Goal: Task Accomplishment & Management: Manage account settings

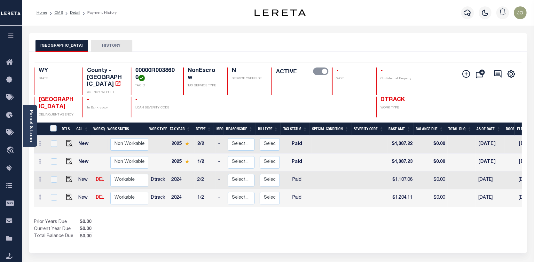
scroll to position [0, 100]
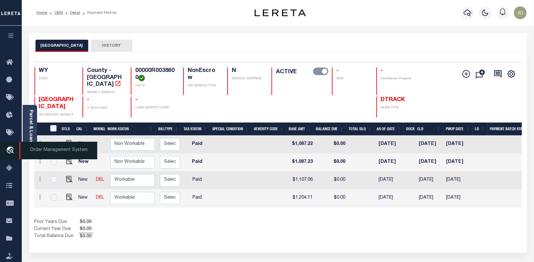
click at [12, 148] on icon "travel_explore" at bounding box center [11, 151] width 10 height 8
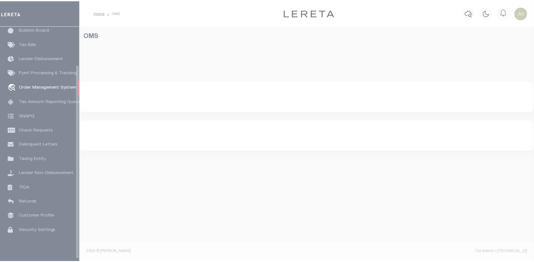
scroll to position [46, 0]
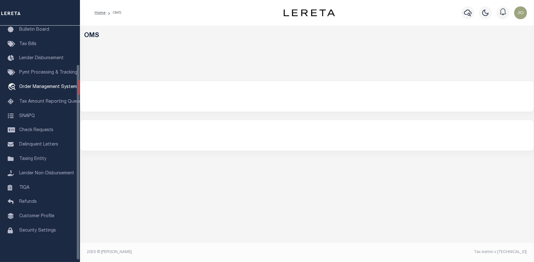
select select "200"
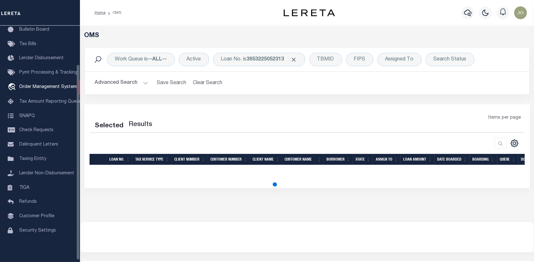
select select "200"
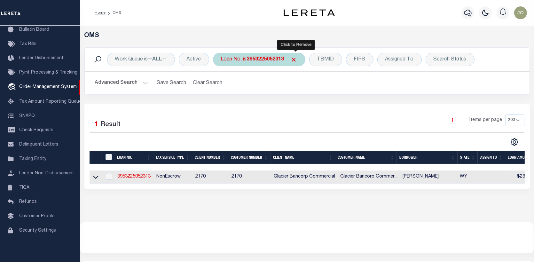
click at [298, 59] on span "Click to Remove" at bounding box center [294, 59] width 7 height 7
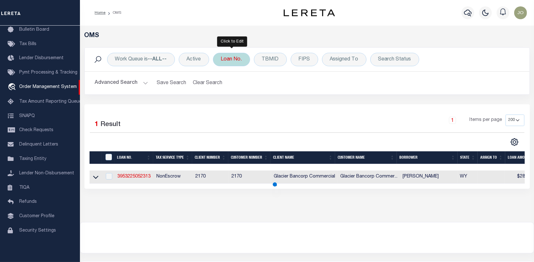
click at [234, 60] on div "Loan No." at bounding box center [231, 59] width 37 height 13
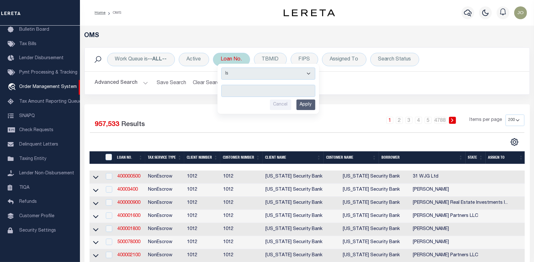
click at [228, 90] on input "text" at bounding box center [268, 91] width 94 height 12
type input "10903528"
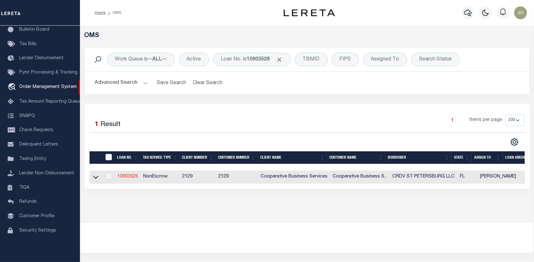
click at [131, 177] on link "10903528" at bounding box center [127, 176] width 20 height 4
type input "10903528"
type input "CRDV ST PETERSBURG LLC"
select select
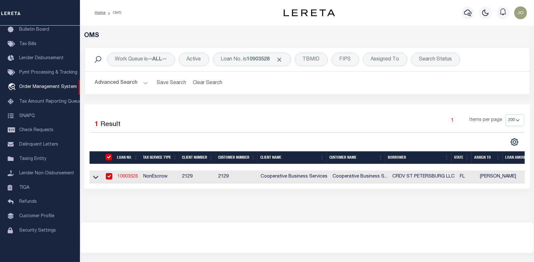
type input "[STREET_ADDRESS]"
type input "[GEOGRAPHIC_DATA], OH 43221"
select select "600"
select select "NonEscrow"
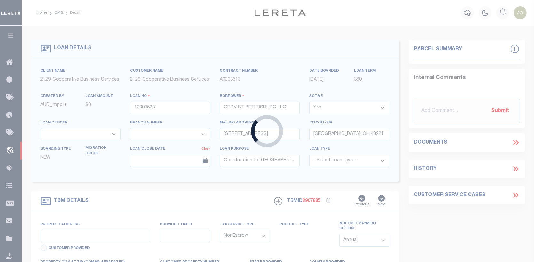
type input "15 8TH STREET N"
select select
type input "ST PETERSBURG, FL 33701"
type input "5993"
type input "FL"
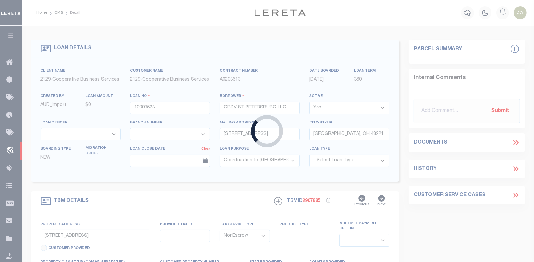
select select
select select "20012"
select select "3334"
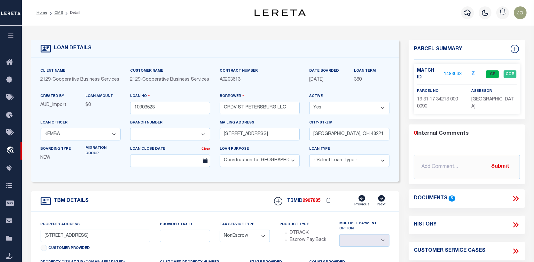
click at [448, 71] on link "1483033" at bounding box center [453, 74] width 18 height 7
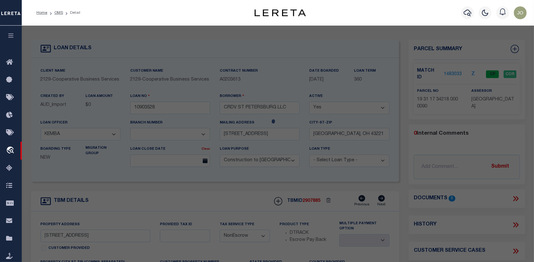
checkbox input "false"
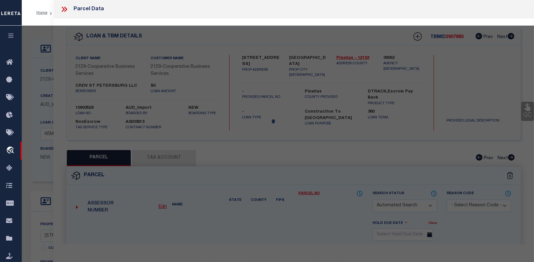
select select "CP"
type input "CRDV ST PETERSBURG LLC"
select select
type input "15 8TH ST N"
checkbox input "false"
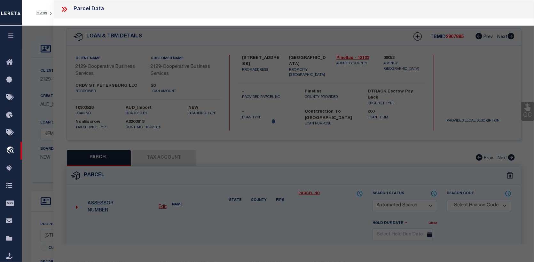
type input "ST PETERSBURG FL 33701"
type textarea "GULF PENINSULAR IMPROVEMENT CO'S SUB LOT 9"
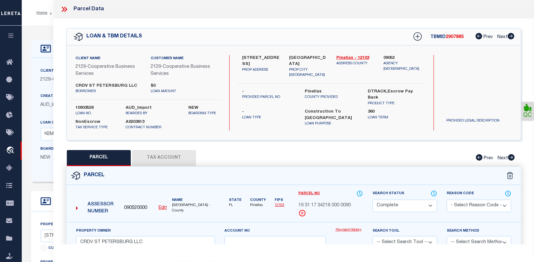
click at [356, 230] on link "Payment History" at bounding box center [350, 229] width 28 height 5
drag, startPoint x: 299, startPoint y: 202, endPoint x: 352, endPoint y: 204, distance: 52.8
click at [352, 204] on div "19 31 17 34218 000 0090" at bounding box center [331, 205] width 65 height 7
copy span "19 31 17 34218 000 0090"
click at [168, 152] on button "Tax Account" at bounding box center [164, 158] width 64 height 16
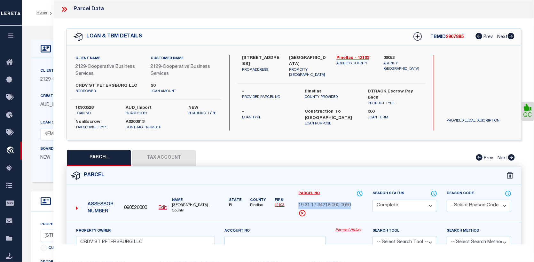
select select "100"
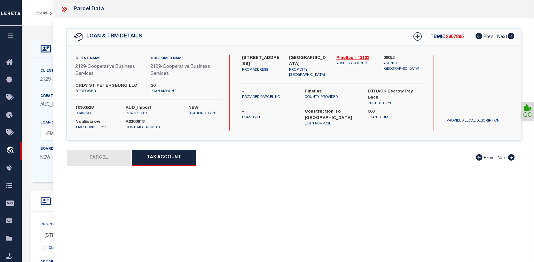
select select "100"
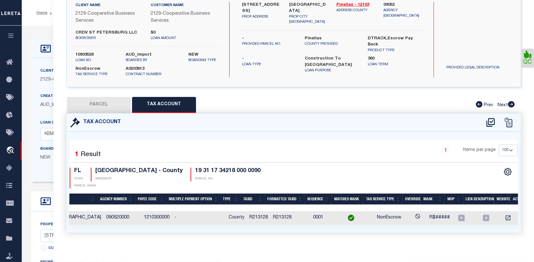
scroll to position [0, 43]
click at [506, 216] on icon "" at bounding box center [508, 218] width 5 height 5
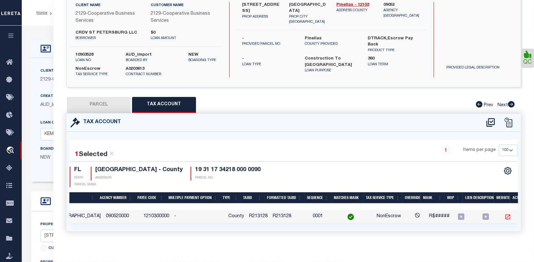
scroll to position [52, 0]
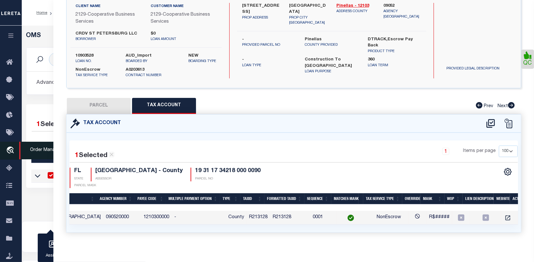
click at [11, 148] on icon "travel_explore" at bounding box center [11, 151] width 10 height 8
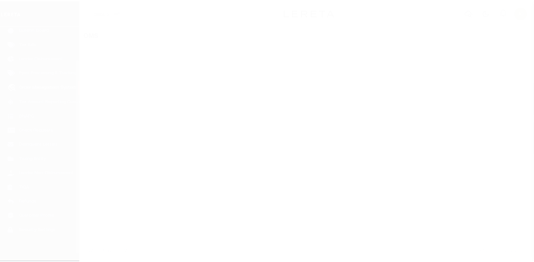
scroll to position [46, 0]
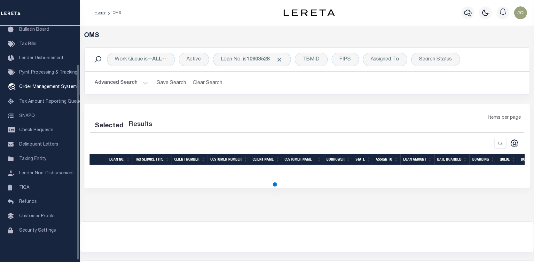
select select "200"
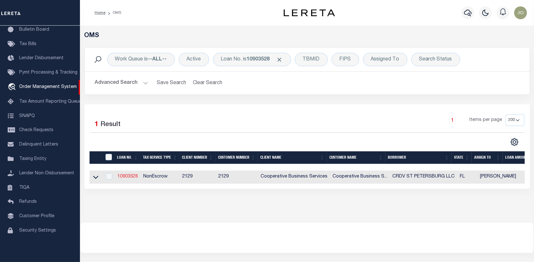
click at [126, 178] on link "10903528" at bounding box center [127, 176] width 20 height 4
type input "10903528"
type input "CRDV ST PETERSBURG LLC"
select select
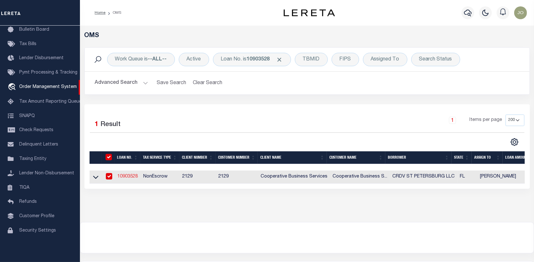
type input "[STREET_ADDRESS]"
type input "[GEOGRAPHIC_DATA], OH 43221"
select select "600"
select select "NonEscrow"
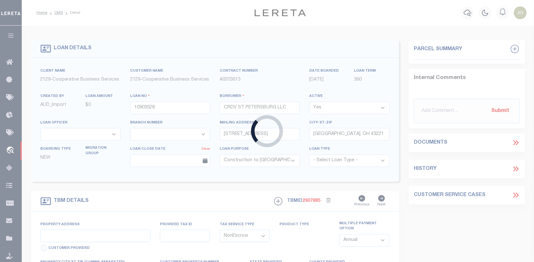
type input "[STREET_ADDRESS]"
select select
type input "[GEOGRAPHIC_DATA]"
type input "5993"
type input "FL"
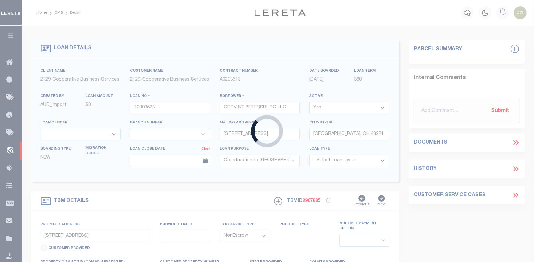
select select
select select "20012"
select select "3334"
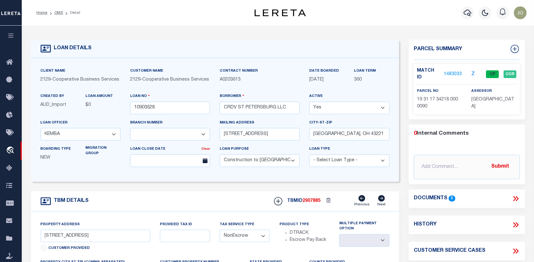
click at [450, 71] on link "1483033" at bounding box center [453, 74] width 18 height 7
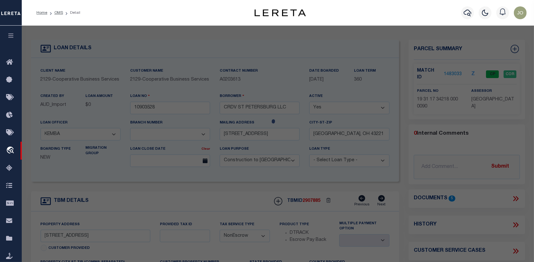
checkbox input "false"
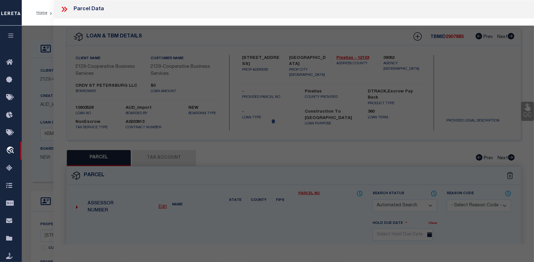
select select "CP"
type input "CRDV ST PETERSBURG LLC"
select select
type input "15 8TH ST N"
checkbox input "false"
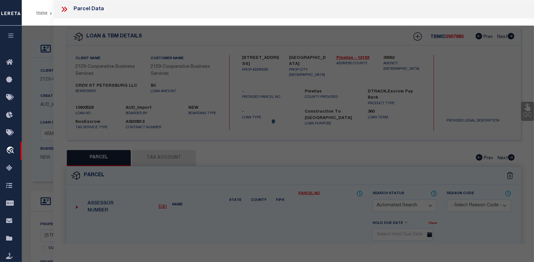
type input "ST PETERSBURG FL 33701"
type textarea "GULF PENINSULAR IMPROVEMENT CO'S SUB LOT 9"
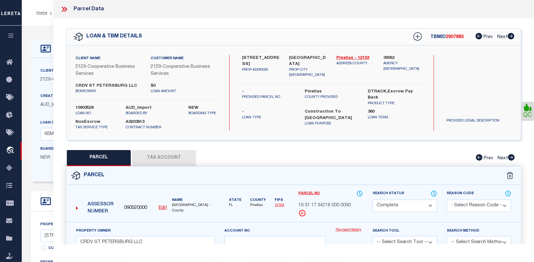
click at [349, 231] on link "Payment History" at bounding box center [350, 229] width 28 height 5
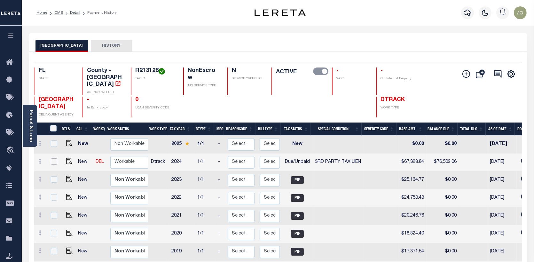
click at [55, 158] on input "checkbox" at bounding box center [54, 161] width 6 height 6
checkbox input "true"
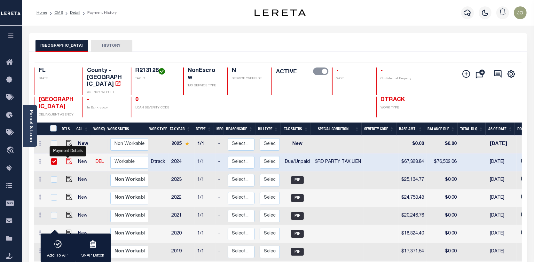
click at [66, 158] on img "" at bounding box center [69, 161] width 6 height 6
checkbox input "false"
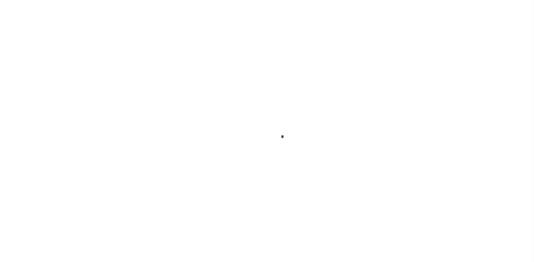
select select "DUE"
select select "20"
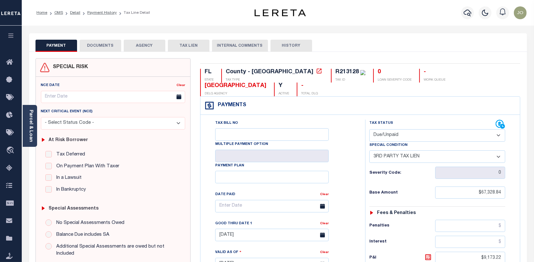
click at [499, 129] on select "- Select Status Code - Open Due/Unpaid Paid Incomplete No Tax Due Internal Refu…" at bounding box center [438, 135] width 136 height 12
select select "PYD"
click at [370, 129] on select "- Select Status Code - Open Due/Unpaid Paid Incomplete No Tax Due Internal Refu…" at bounding box center [438, 135] width 136 height 12
select select "0"
type input "[DATE]"
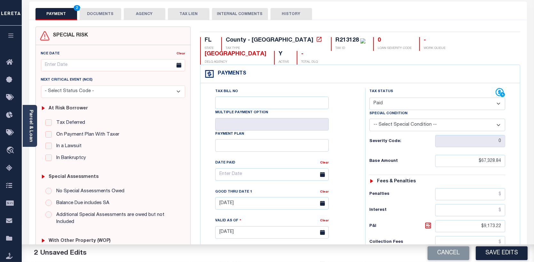
scroll to position [32, 0]
click at [502, 220] on input "$9,173.22" at bounding box center [470, 226] width 70 height 12
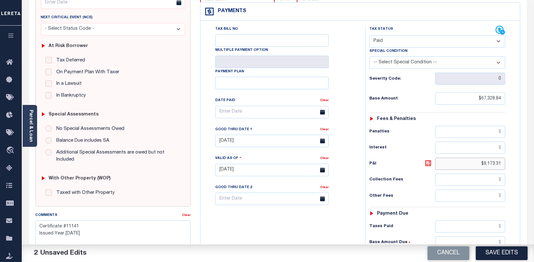
scroll to position [96, 0]
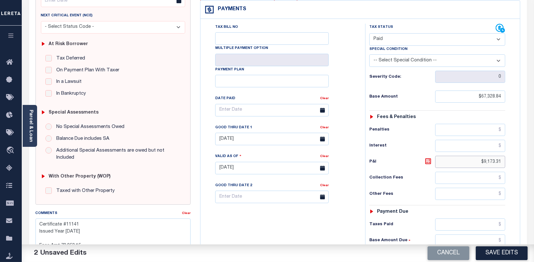
type input "$9,173.31"
click at [502, 219] on input "text" at bounding box center [470, 225] width 70 height 12
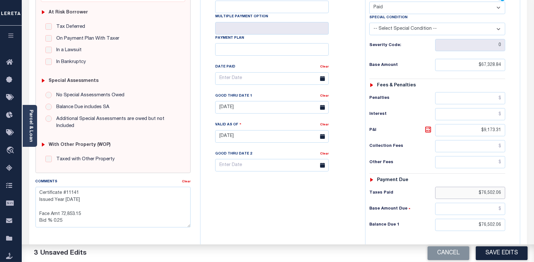
scroll to position [128, 0]
type input "$76,502.06"
click at [480, 219] on input "$76,502.06" at bounding box center [470, 225] width 70 height 12
click at [482, 219] on input "$76,502.06" at bounding box center [470, 225] width 70 height 12
type input "$0.00"
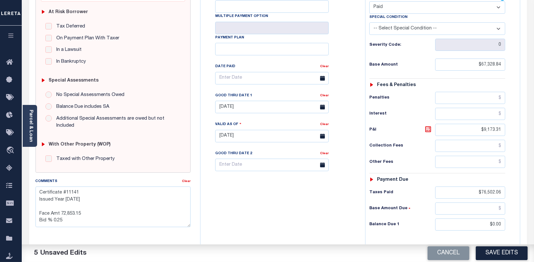
click at [323, 76] on icon at bounding box center [322, 78] width 5 height 5
click at [240, 72] on input "text" at bounding box center [272, 78] width 114 height 12
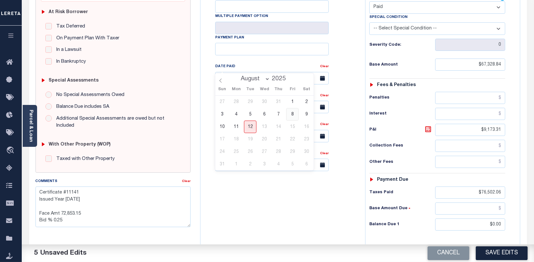
click at [292, 112] on span "8" at bounding box center [292, 114] width 12 height 12
type input "08/08/2025"
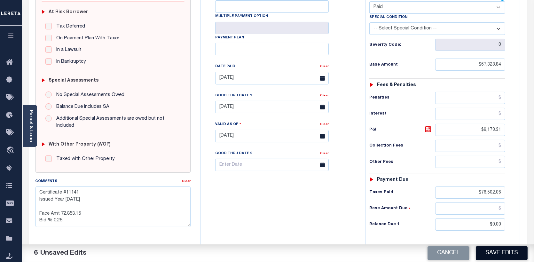
click at [494, 255] on button "Save Edits" at bounding box center [502, 253] width 52 height 14
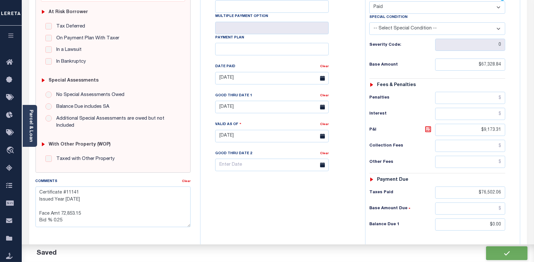
checkbox input "false"
type textarea "Certificate #11141 Issued Year 2025 Face Amt 72,853.15 Bid % 0.25"
type input "$67,328.84"
type input "$9,173.31"
type input "$76,502.06"
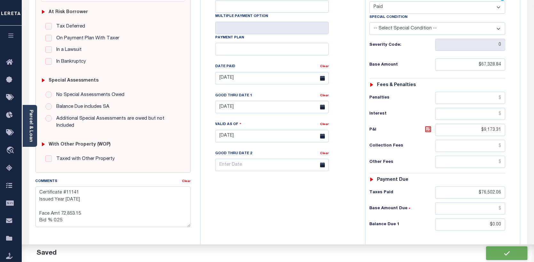
type input "$0"
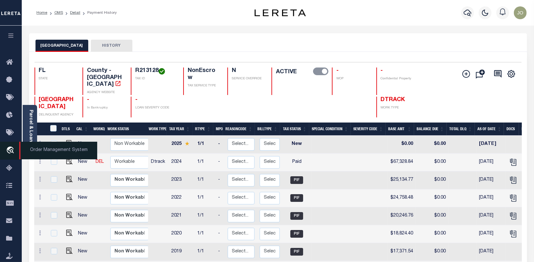
click at [11, 149] on icon "travel_explore" at bounding box center [11, 151] width 10 height 8
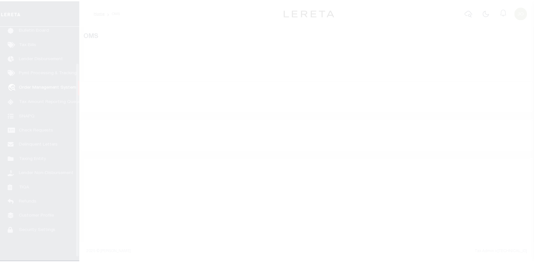
scroll to position [46, 0]
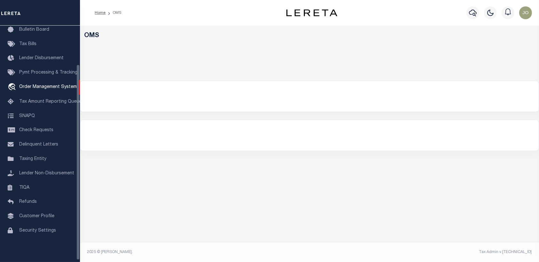
select select "200"
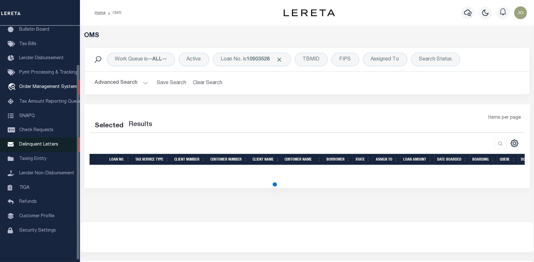
select select "200"
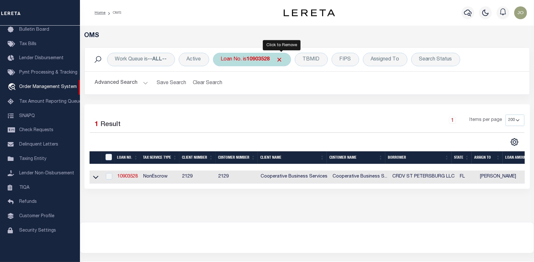
click at [279, 57] on span "Click to Remove" at bounding box center [279, 59] width 7 height 7
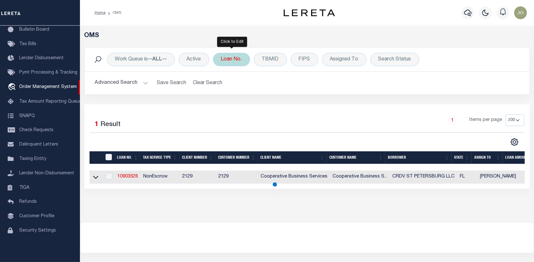
click at [238, 60] on div "Loan No." at bounding box center [231, 59] width 37 height 13
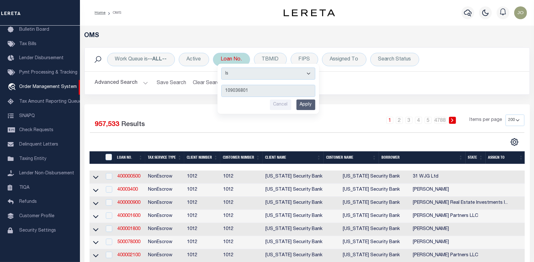
type input "109036801"
click at [309, 105] on input "Apply" at bounding box center [306, 105] width 19 height 11
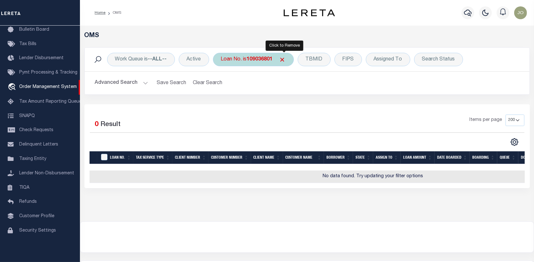
click at [286, 58] on span "Click to Remove" at bounding box center [282, 59] width 7 height 7
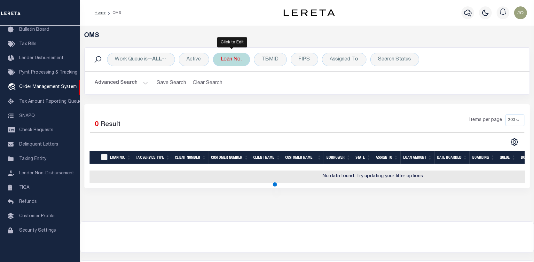
click at [234, 58] on div "Loan No." at bounding box center [231, 59] width 37 height 13
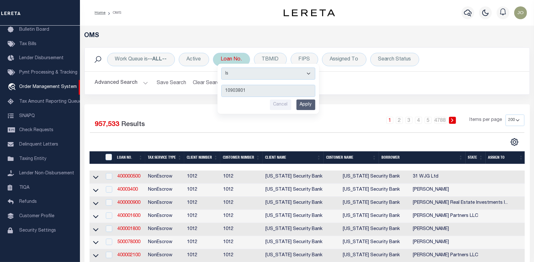
type input "10903801"
click at [307, 102] on input "Apply" at bounding box center [306, 105] width 19 height 11
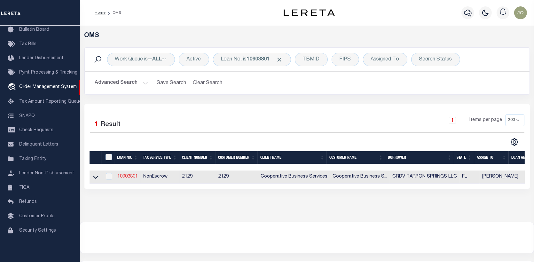
click at [128, 177] on link "10903801" at bounding box center [127, 176] width 20 height 4
type input "10903801"
type input "CRDV TARPON SPRINGS LLC"
select select
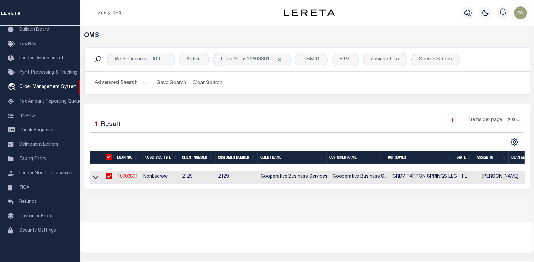
type input "[STREET_ADDRESS]"
type input "[GEOGRAPHIC_DATA], OH 43221"
select select "600"
select select "NonEscrow"
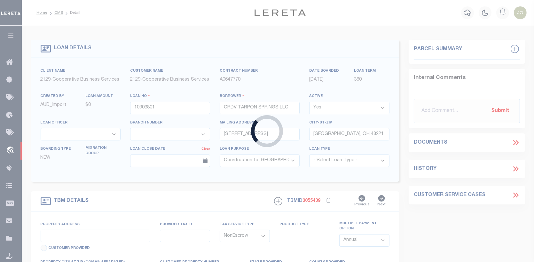
type input "121 EAST TARPON AVENUE"
select select
type input "TARPON SPRINGS, FL 34689"
type input "6326"
type input "FL"
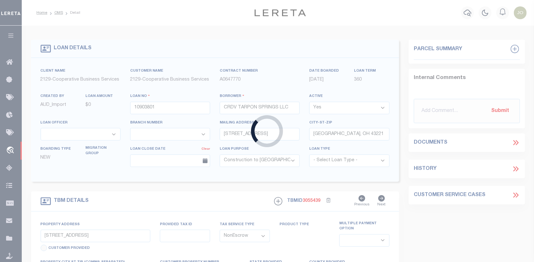
select select
select select "20012"
select select "3334"
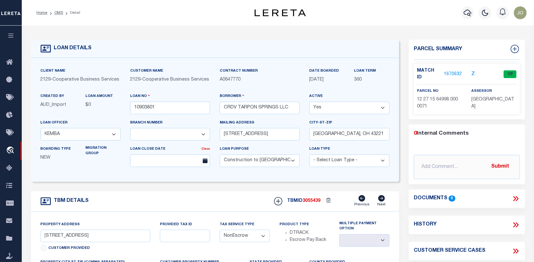
click at [453, 71] on link "1670632" at bounding box center [453, 74] width 18 height 7
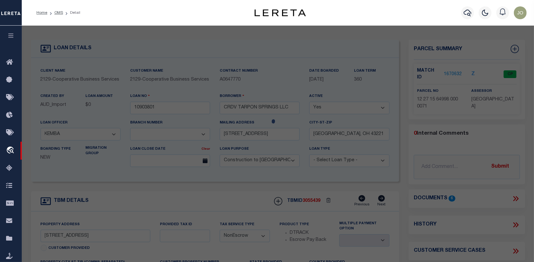
checkbox input "false"
select select "CP"
type input "K R E J IRROVOCABLE TRUST NO 7"
select select
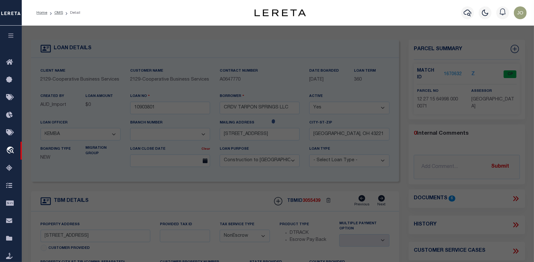
type input "121 E TARPON AVE"
checkbox input "false"
type input "TARPON SPRINGS FL 34689"
type textarea "OWNER'S DIVISION E 1/2 OF LOT 7 & W 1/2 OF LOT 8 & W 2.2FT OF E 1/2 OF LOT 8"
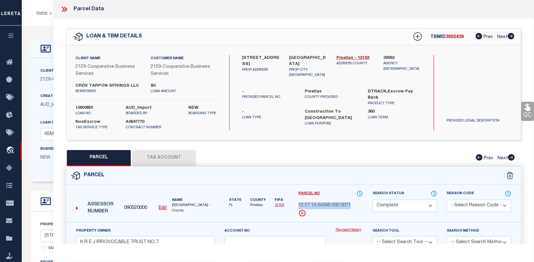
drag, startPoint x: 299, startPoint y: 205, endPoint x: 353, endPoint y: 206, distance: 53.8
click at [353, 206] on div "12 27 15 64998 000 0071" at bounding box center [331, 205] width 65 height 7
copy span "12 27 15 64998 000 0071"
click at [173, 157] on button "Tax Account" at bounding box center [164, 158] width 64 height 16
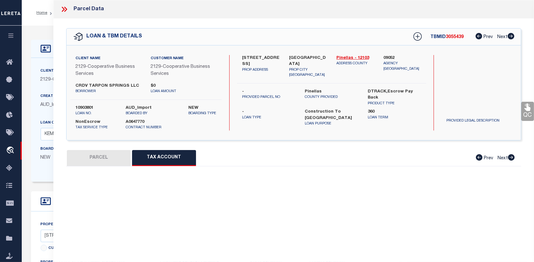
select select "100"
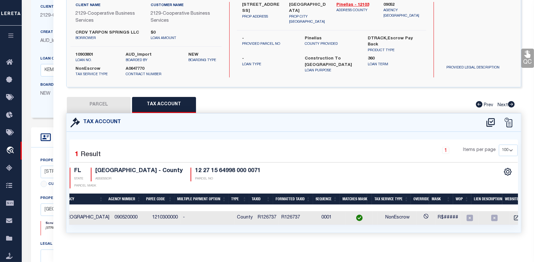
scroll to position [0, 48]
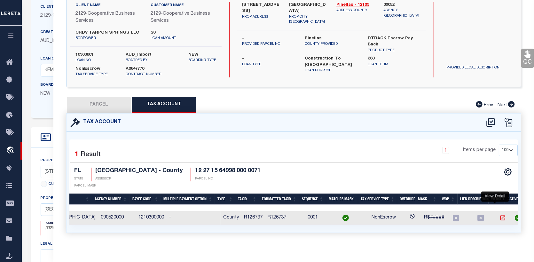
click at [501, 216] on icon "" at bounding box center [503, 218] width 5 height 5
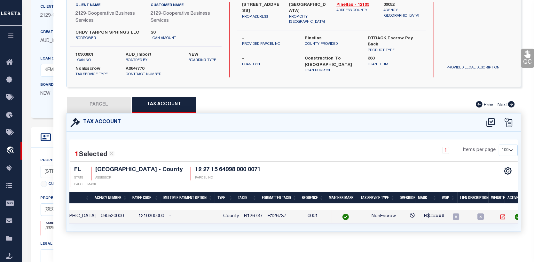
scroll to position [52, 0]
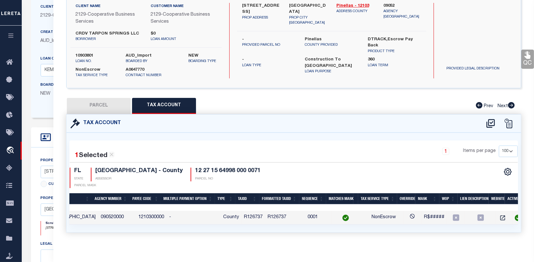
click at [87, 104] on button "PARCEL" at bounding box center [99, 106] width 64 height 16
select select "AS"
checkbox input "false"
select select "CP"
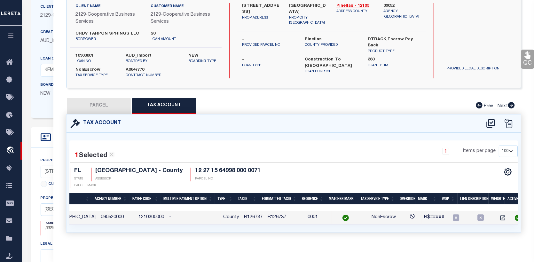
type input "K R E J IRROVOCABLE TRUST NO 7"
select select
type input "121 E TARPON AVE"
checkbox input "false"
type input "TARPON SPRINGS FL 34689"
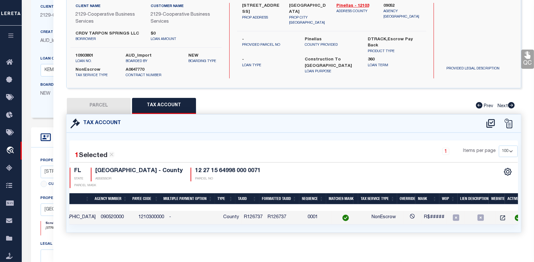
type textarea "OWNER'S DIVISION E 1/2 OF LOT 7 & W 1/2 OF LOT 8 & W 2.2FT OF E 1/2 OF LOT 8"
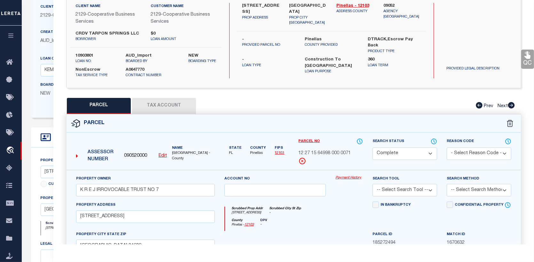
click at [353, 176] on link "Payment History" at bounding box center [350, 177] width 28 height 5
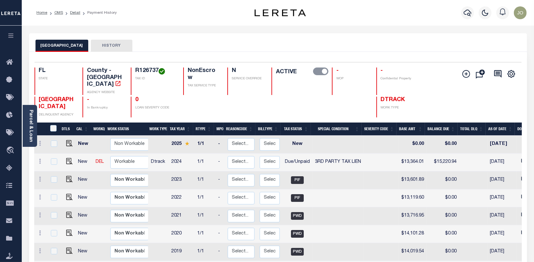
click at [50, 158] on div at bounding box center [53, 161] width 8 height 7
checkbox input "true"
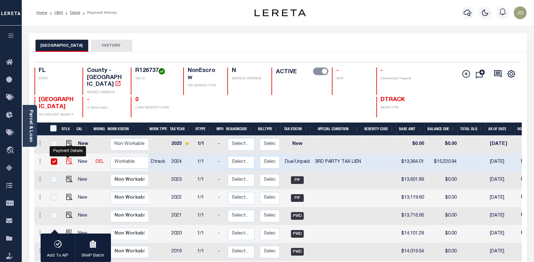
click at [66, 158] on img "" at bounding box center [69, 161] width 6 height 6
checkbox input "false"
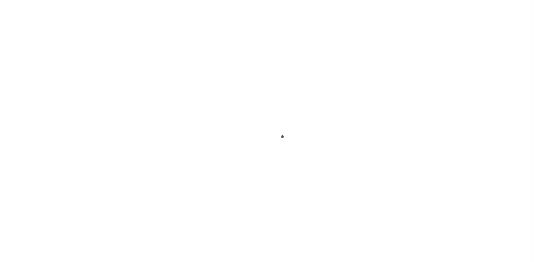
select select "DUE"
select select "20"
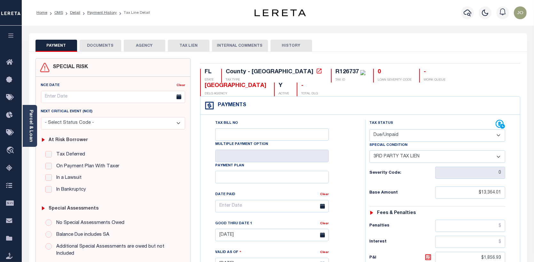
click at [498, 150] on select "-- Select Special Condition -- 3RD PARTY TAX LIEN AGENCY TAX LIEN (A.K.A Inside…" at bounding box center [438, 156] width 136 height 12
click at [501, 129] on select "- Select Status Code - Open Due/Unpaid Paid Incomplete No Tax Due Internal Refu…" at bounding box center [438, 135] width 136 height 12
select select "PYD"
click at [370, 129] on select "- Select Status Code - Open Due/Unpaid Paid Incomplete No Tax Due Internal Refu…" at bounding box center [438, 135] width 136 height 12
select select "0"
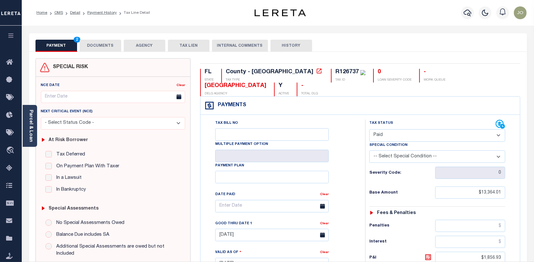
type input "08/12/2025"
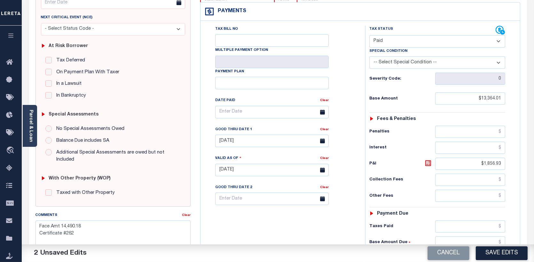
scroll to position [96, 0]
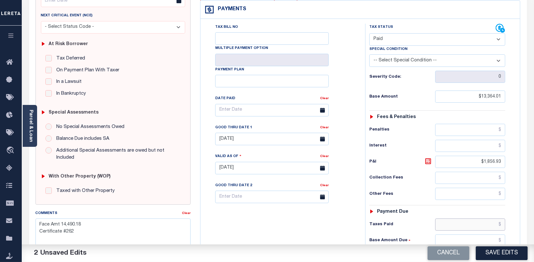
click at [500, 219] on input "text" at bounding box center [470, 225] width 70 height 12
click at [502, 219] on input "text" at bounding box center [470, 225] width 70 height 12
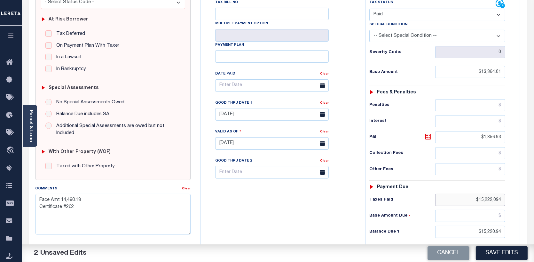
scroll to position [128, 0]
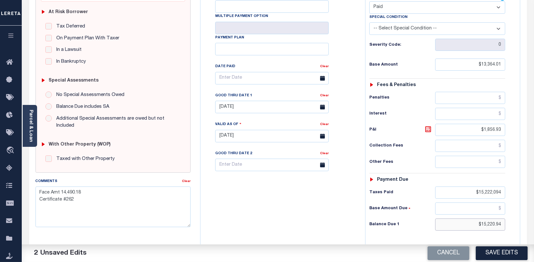
type input "$15,222,094.00"
click at [482, 219] on input "$15,220.94" at bounding box center [470, 225] width 70 height 12
type input "$0.00"
click at [221, 72] on input "text" at bounding box center [272, 78] width 114 height 12
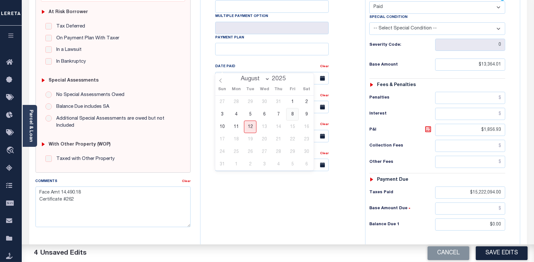
click at [294, 114] on span "8" at bounding box center [292, 114] width 12 height 12
type input "08/08/2025"
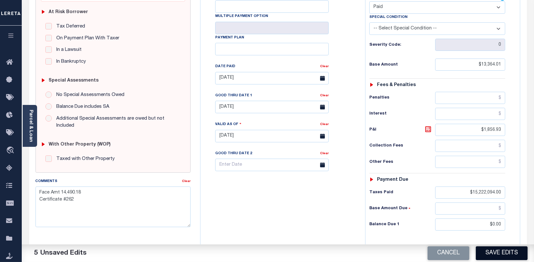
click at [499, 250] on button "Save Edits" at bounding box center [502, 253] width 52 height 14
checkbox input "false"
type textarea "Face Amt 14,490.18 Certificate #262"
type input "$13,364.01"
type input "$15,222,094"
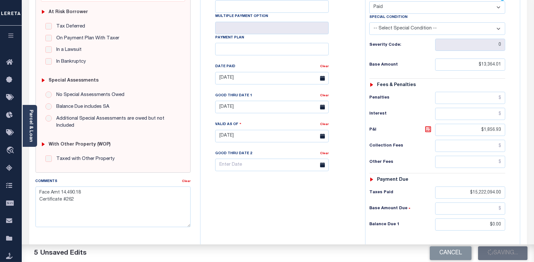
type input "$0"
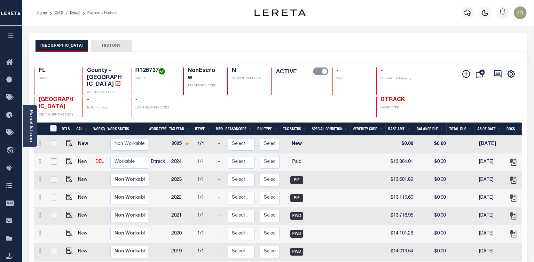
click at [51, 158] on input "checkbox" at bounding box center [54, 161] width 6 height 6
checkbox input "true"
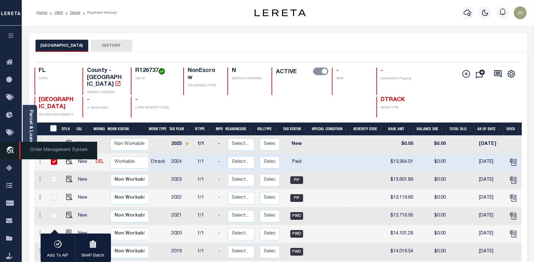
click at [11, 150] on icon "travel_explore" at bounding box center [11, 151] width 10 height 8
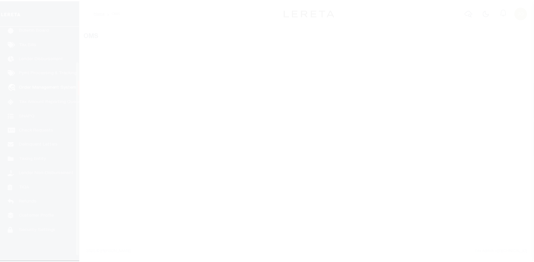
scroll to position [46, 0]
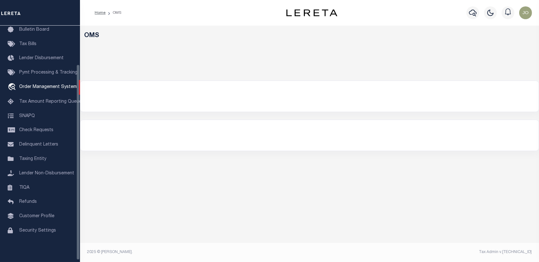
select select "200"
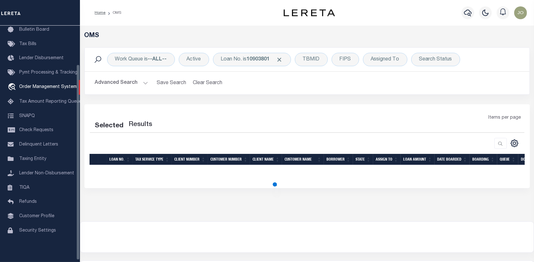
select select "200"
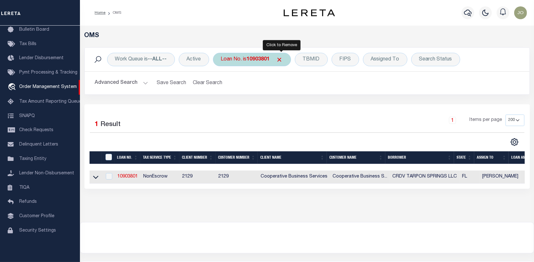
click at [283, 57] on span "Click to Remove" at bounding box center [279, 59] width 7 height 7
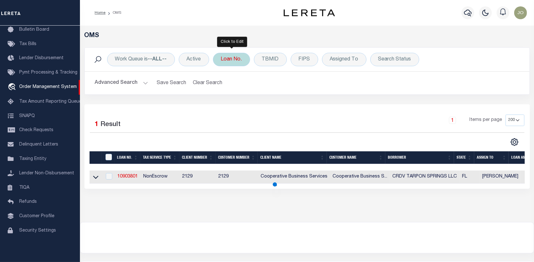
click at [229, 56] on div "Loan No." at bounding box center [231, 59] width 37 height 13
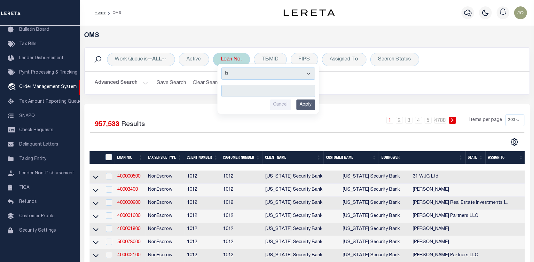
click at [226, 89] on input "text" at bounding box center [268, 91] width 94 height 12
type input "10903811"
click at [301, 100] on input "Apply" at bounding box center [306, 105] width 19 height 11
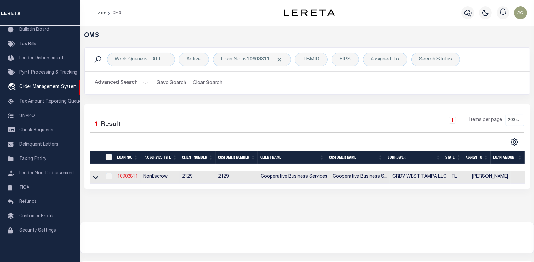
click at [127, 176] on link "10903811" at bounding box center [127, 176] width 20 height 4
type input "10903811"
type input "CRDV WEST TAMPA LLC"
select select
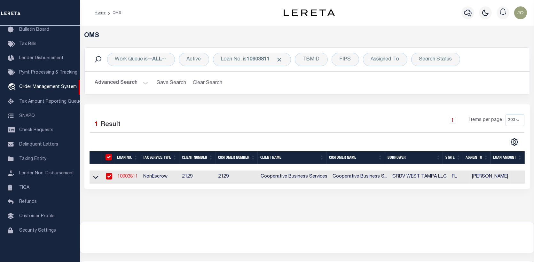
type input "[STREET_ADDRESS]"
type input "[GEOGRAPHIC_DATA], OH 43221"
select select "600"
select select "NonEscrow"
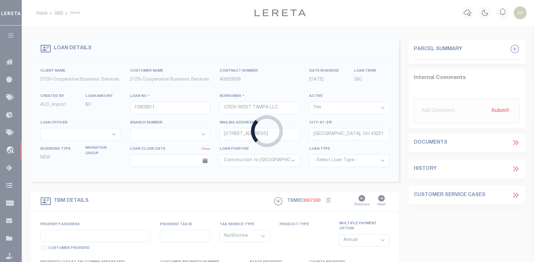
type input "[STREET_ADDRESS]"
select select
type input "[GEOGRAPHIC_DATA]"
type input "6378"
type input "FL"
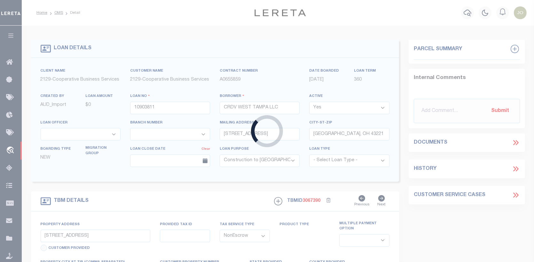
select select
select select "20012"
select select "3334"
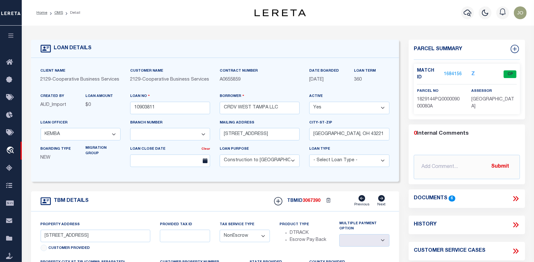
click at [458, 71] on link "1684156" at bounding box center [453, 74] width 18 height 7
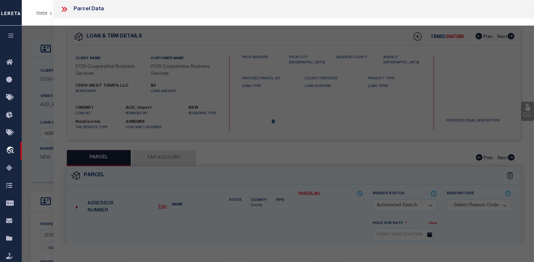
checkbox input "false"
select select "CP"
type input "CRDV WEST TAMPA LLC"
select select
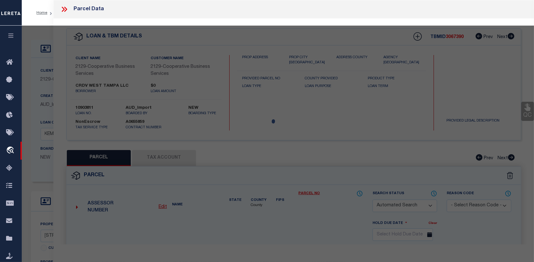
type input "2132 W MAIN ST,"
checkbox input "false"
type input "TAMPA FL 33607"
type textarea "[PERSON_NAME] REV MAP OF ADDITIONS TO [GEOGRAPHIC_DATA] W 1/2 OF LOT 6 TOGETHER…"
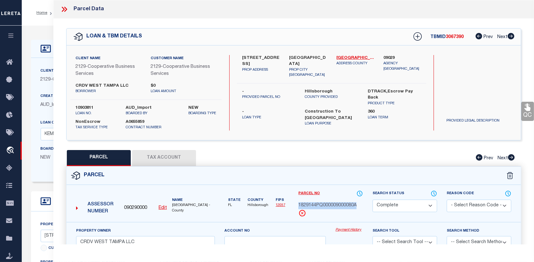
drag, startPoint x: 299, startPoint y: 202, endPoint x: 357, endPoint y: 207, distance: 57.8
click at [357, 207] on span "1829144PQ000009000080A" at bounding box center [328, 205] width 58 height 7
copy span "1829144PQ000009000080A"
click at [163, 157] on button "Tax Account" at bounding box center [164, 158] width 64 height 16
select select "100"
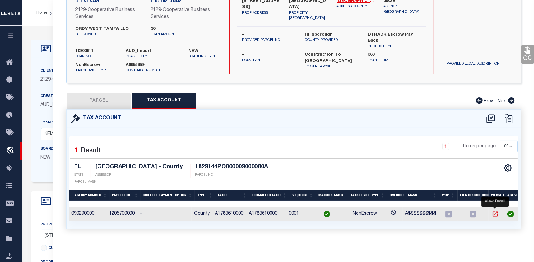
click at [496, 211] on icon "" at bounding box center [495, 214] width 6 height 6
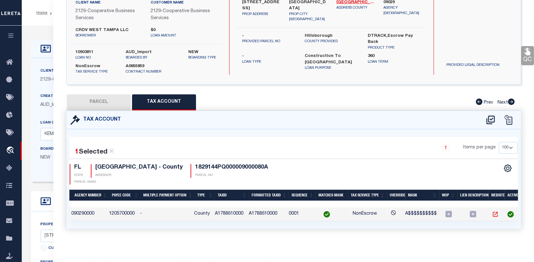
scroll to position [59, 0]
drag, startPoint x: 206, startPoint y: 162, endPoint x: 279, endPoint y: 166, distance: 73.1
click at [268, 166] on h4 "1829144PQ000009000080A" at bounding box center [231, 167] width 73 height 7
copy h4 "1829144PQ000009000080A"
click at [167, 114] on div "Tax Account" at bounding box center [294, 120] width 455 height 18
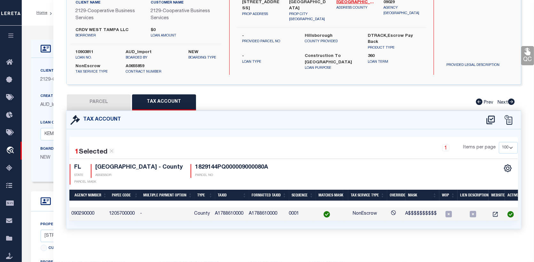
click at [104, 98] on button "PARCEL" at bounding box center [99, 102] width 64 height 16
select select "AS"
checkbox input "false"
select select "CP"
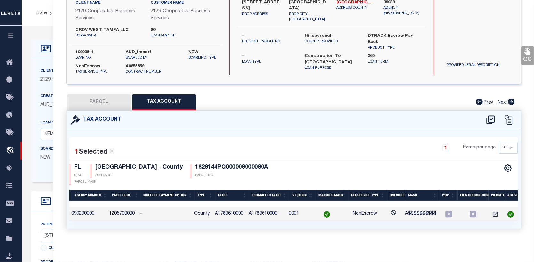
type input "CRDV WEST TAMPA LLC"
select select
type input "2132 W MAIN ST,"
checkbox input "false"
type input "TAMPA FL 33607"
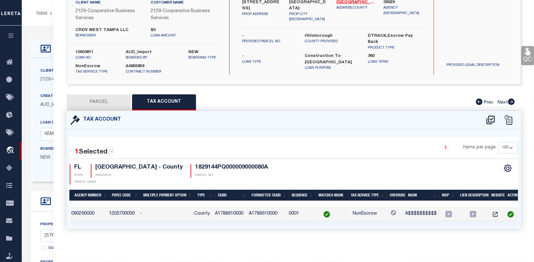
type textarea "MAC FARLANES REV MAP OF ADDITIONS TO WEST TAMPA W 1/2 OF LOT 6 TOGETHER WITH LO…"
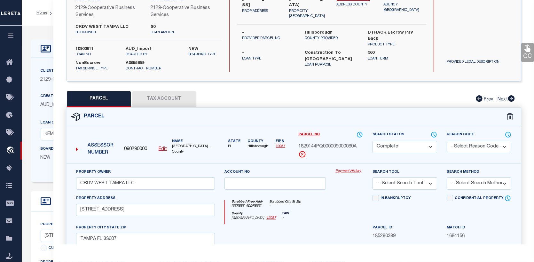
click at [348, 169] on link "Payment History" at bounding box center [350, 171] width 28 height 5
click at [172, 95] on button "Tax Account" at bounding box center [164, 99] width 64 height 16
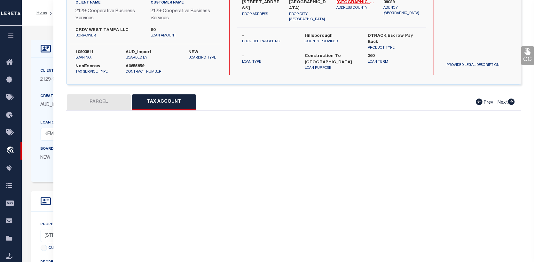
select select "100"
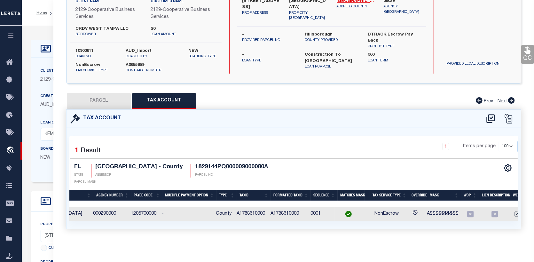
scroll to position [0, 81]
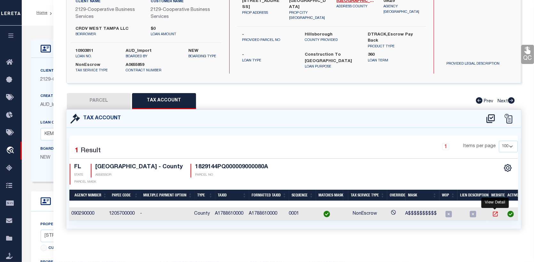
click at [495, 211] on icon "" at bounding box center [495, 214] width 6 height 6
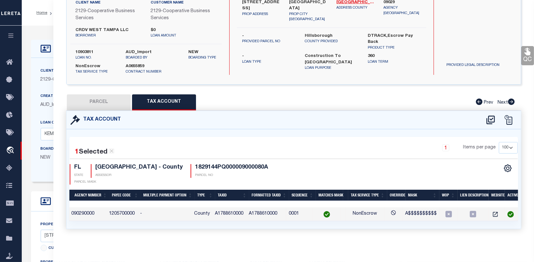
click at [104, 94] on button "PARCEL" at bounding box center [99, 102] width 64 height 16
select select "AS"
checkbox input "false"
select select "CP"
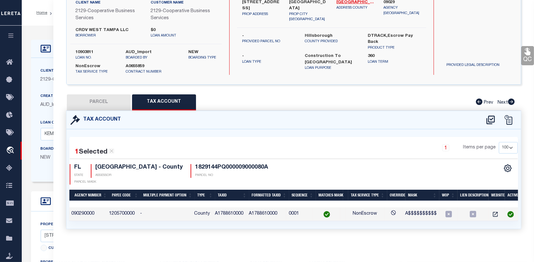
type input "CRDV WEST TAMPA LLC"
select select
type input "2132 W MAIN ST,"
checkbox input "false"
type input "TAMPA FL 33607"
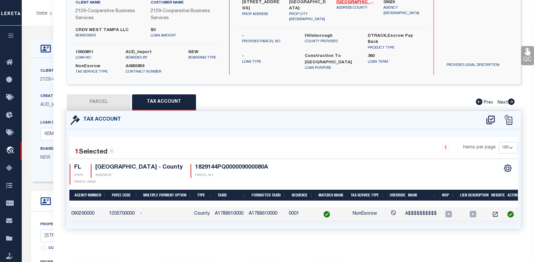
type textarea "MAC FARLANES REV MAP OF ADDITIONS TO WEST TAMPA W 1/2 OF LOT 6 TOGETHER WITH LO…"
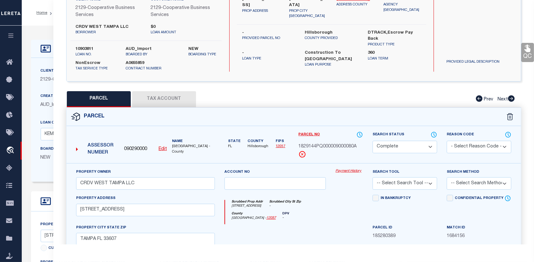
click at [352, 172] on link "Payment History" at bounding box center [350, 171] width 28 height 5
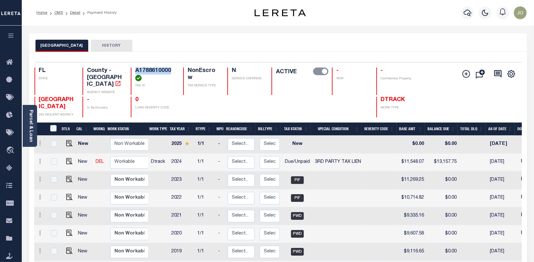
drag, startPoint x: 134, startPoint y: 69, endPoint x: 171, endPoint y: 71, distance: 36.8
click at [171, 71] on div "A1788610000 TAX ID" at bounding box center [153, 82] width 45 height 28
copy h4 "A1788610000"
click at [52, 160] on input "checkbox" at bounding box center [54, 161] width 6 height 6
checkbox input "true"
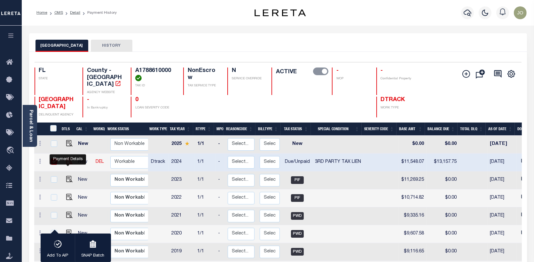
click at [67, 160] on img "" at bounding box center [69, 161] width 6 height 6
checkbox input "false"
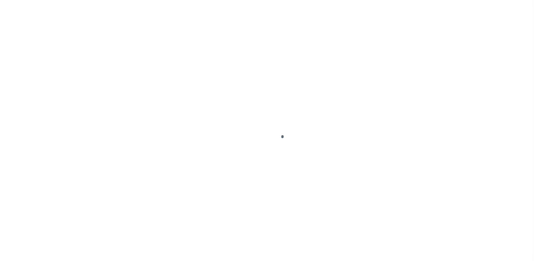
select select "DUE"
select select "20"
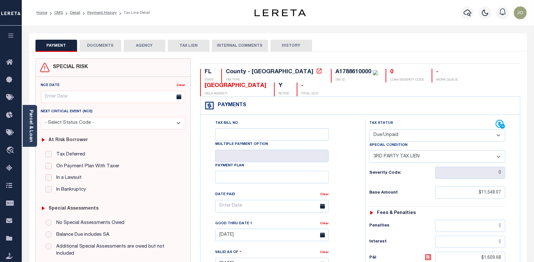
click at [502, 136] on select "- Select Status Code - Open Due/Unpaid Paid Incomplete No Tax Due Internal Refu…" at bounding box center [438, 135] width 136 height 12
select select "PYD"
click at [370, 130] on select "- Select Status Code - Open Due/Unpaid Paid Incomplete No Tax Due Internal Refu…" at bounding box center [438, 135] width 136 height 12
select select "0"
type input "[DATE]"
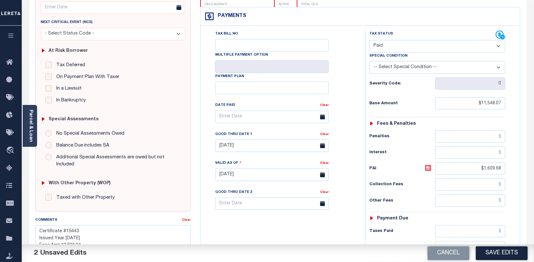
scroll to position [96, 0]
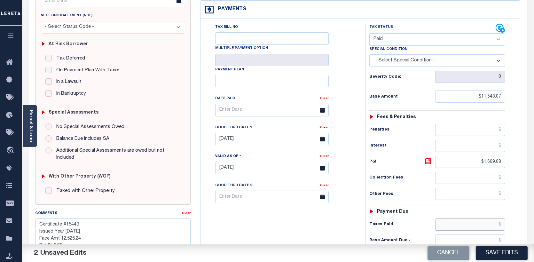
click at [501, 222] on input "text" at bounding box center [470, 225] width 70 height 12
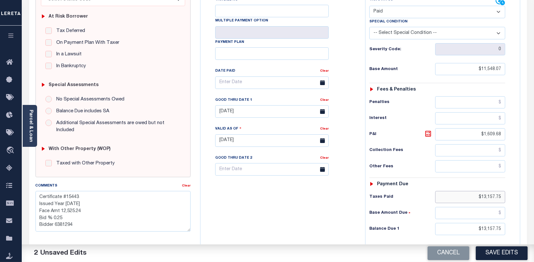
scroll to position [160, 0]
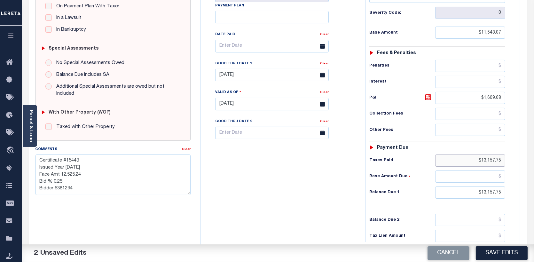
type input "$13,157.75"
click at [482, 190] on input "$13,157.75" at bounding box center [470, 193] width 70 height 12
type input "$0.00"
click at [507, 249] on button "Save Edits" at bounding box center [502, 253] width 52 height 14
checkbox input "false"
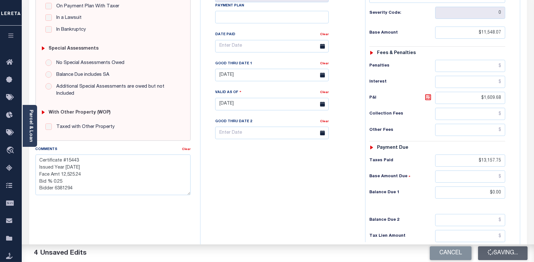
type textarea "Certificate #15443 Issued Year [DATE] Face Amt 12,525.24 Bid % 0.25 Bidder 6381…"
type input "$11,548.07"
type input "$13,157.75"
type input "$0"
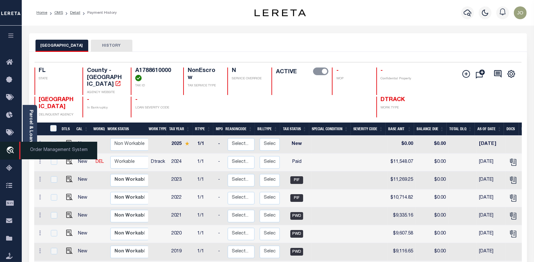
click at [6, 148] on icon "travel_explore" at bounding box center [11, 151] width 10 height 8
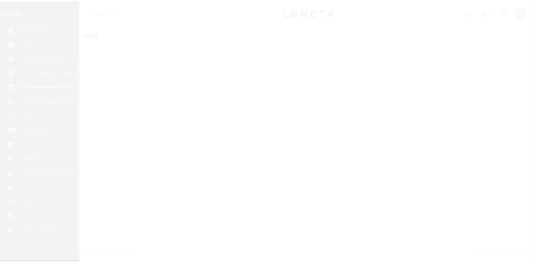
scroll to position [46, 0]
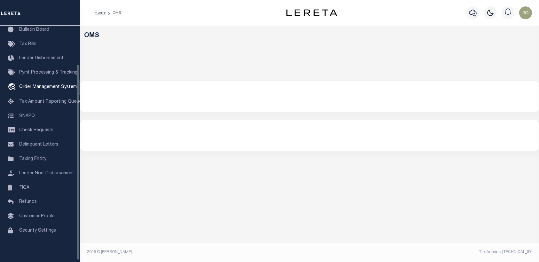
select select "200"
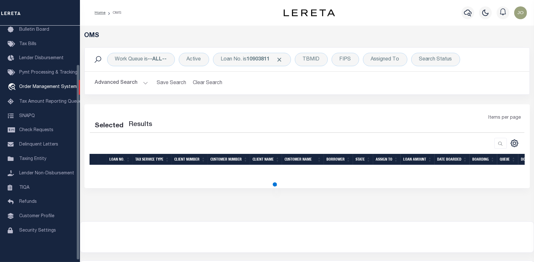
select select "200"
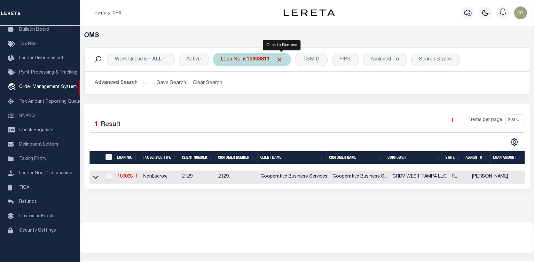
click at [281, 58] on span "Click to Remove" at bounding box center [279, 59] width 7 height 7
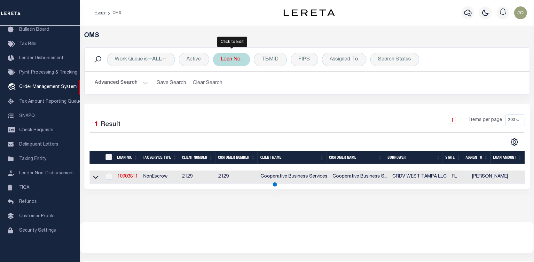
click at [231, 54] on div "Loan No." at bounding box center [231, 59] width 37 height 13
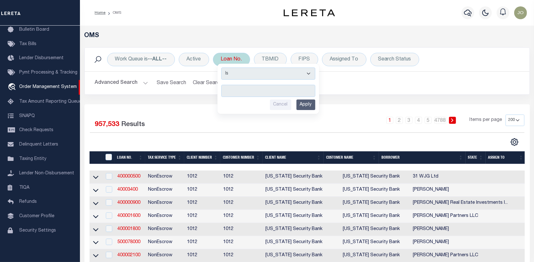
click at [226, 90] on input "text" at bounding box center [268, 91] width 94 height 12
type input "10903527"
click at [303, 103] on input "Apply" at bounding box center [306, 105] width 19 height 11
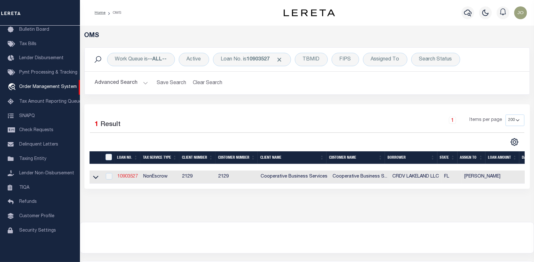
click at [124, 174] on link "10903527" at bounding box center [127, 176] width 20 height 4
type input "10903527"
type input "CRDV LAKELAND LLC"
select select
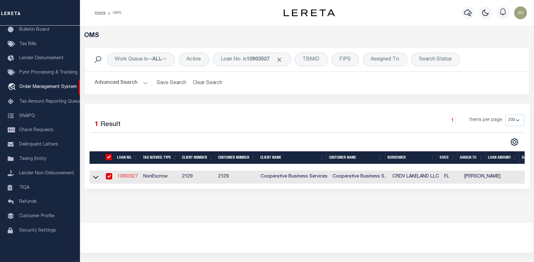
type input "1733 WEST LANE AVENUE"
type input "COLUMBUS, OH 43221"
select select "10"
select select "NonEscrow"
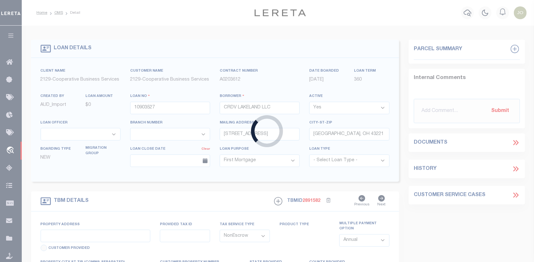
select select "20012"
select select "3334"
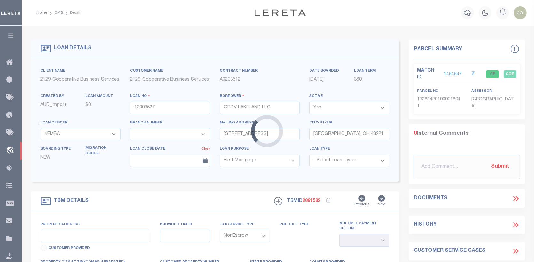
type input "211 EAST MAIN STREET"
select select
type input "LAKELAND, FL 33803"
type input "5982"
type input "FL"
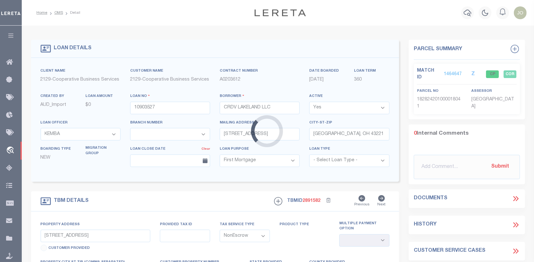
select select
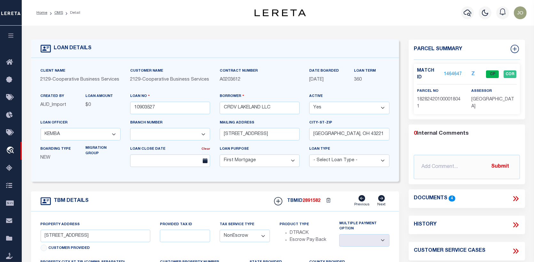
click at [455, 71] on link "1464647" at bounding box center [453, 74] width 18 height 7
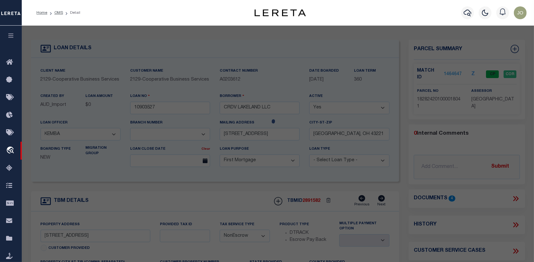
checkbox input "false"
select select "CP"
type input "211 EAST MAIN LLC"
select select
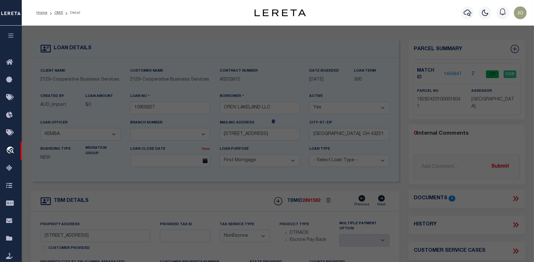
type input "211 E MAIN ST"
checkbox input "false"
type input "LAKELAND FL 33801"
type textarea "211 E MAIN ST MUNNS SURVEY DB G PB 392 BLK 18 LOT D"
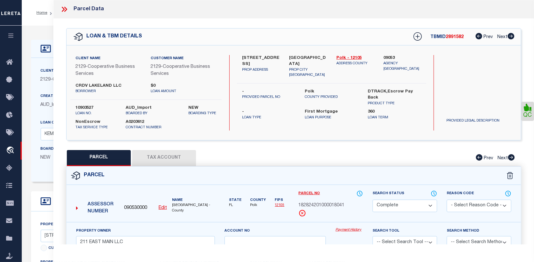
click at [352, 229] on link "Payment History" at bounding box center [350, 229] width 28 height 5
click at [347, 227] on link "Payment History" at bounding box center [350, 229] width 28 height 5
click at [169, 156] on button "Tax Account" at bounding box center [164, 158] width 64 height 16
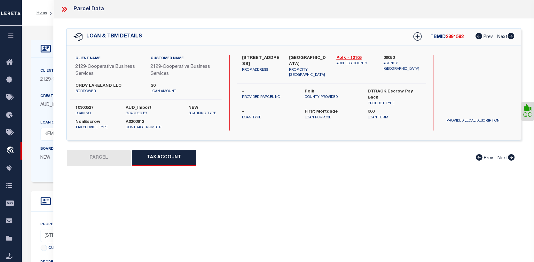
select select "100"
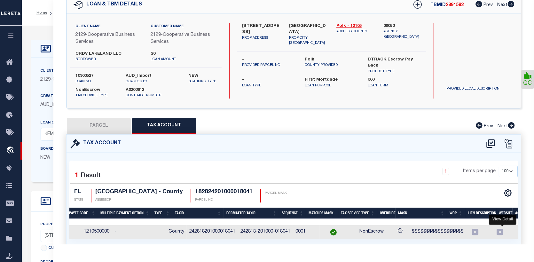
click at [519, 229] on icon "" at bounding box center [522, 232] width 6 height 6
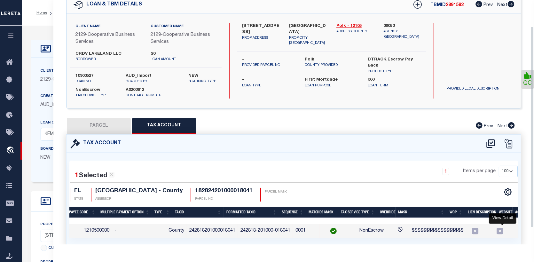
click at [89, 126] on button "PARCEL" at bounding box center [99, 126] width 64 height 16
select select "AS"
checkbox input "false"
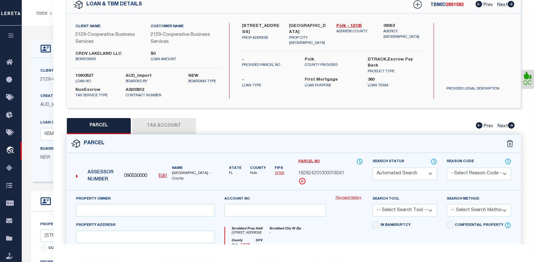
select select "CP"
type input "211 EAST MAIN LLC"
select select
type input "211 E MAIN ST"
checkbox input "false"
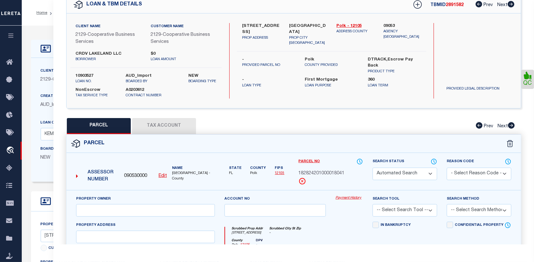
type input "LAKELAND FL 33801"
type textarea "211 E MAIN ST MUNNS SURVEY DB G PB 392 BLK 18 LOT D"
click at [353, 198] on link "Payment History" at bounding box center [350, 197] width 28 height 5
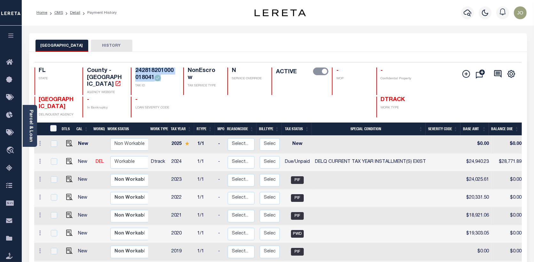
drag, startPoint x: 136, startPoint y: 68, endPoint x: 176, endPoint y: 75, distance: 40.1
click at [176, 75] on div "FL STATE County - FL AGENCY WEBSITE 242818201000018041 TAX ID NonEscrow TAX SER…" at bounding box center [238, 82] width 406 height 28
copy h4 "242818201000018041"
click at [49, 158] on div at bounding box center [53, 161] width 8 height 7
checkbox input "true"
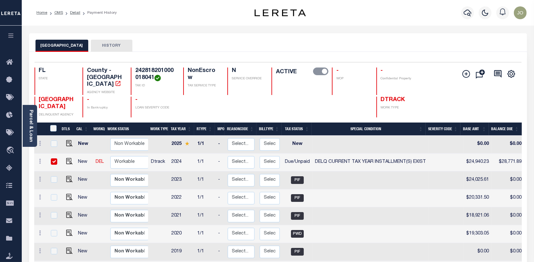
checkbox input "true"
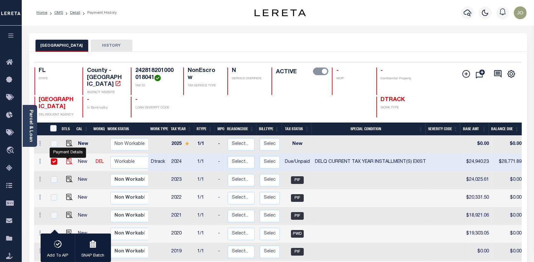
click at [67, 158] on img "" at bounding box center [69, 161] width 6 height 6
checkbox input "false"
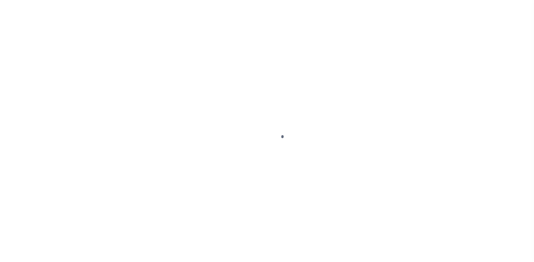
select select "DUE"
select select "17"
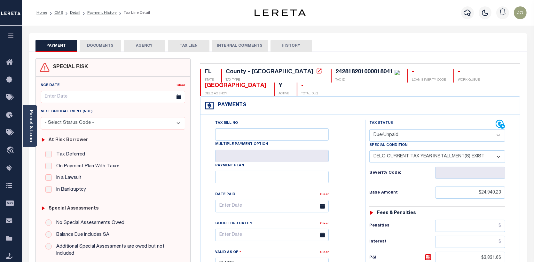
click at [499, 136] on select "- Select Status Code - Open Due/Unpaid Paid Incomplete No Tax Due Internal Refu…" at bounding box center [438, 135] width 136 height 12
select select "PYD"
click at [370, 130] on select "- Select Status Code - Open Due/Unpaid Paid Incomplete No Tax Due Internal Refu…" at bounding box center [438, 135] width 136 height 12
select select "0"
type input "[DATE]"
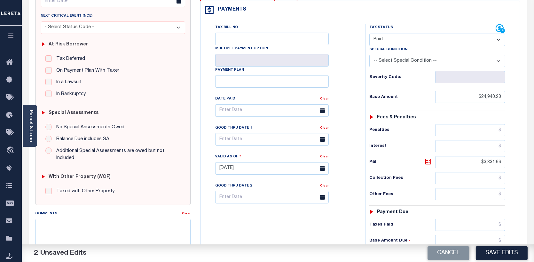
scroll to position [96, 0]
drag, startPoint x: 501, startPoint y: 224, endPoint x: 497, endPoint y: 224, distance: 4.5
click at [501, 224] on input "text" at bounding box center [470, 225] width 70 height 12
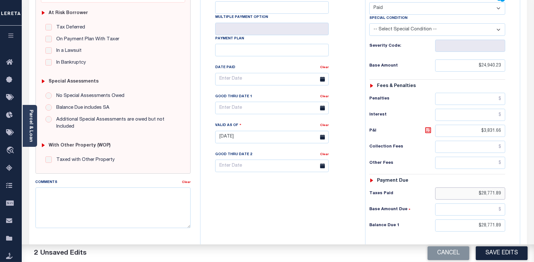
scroll to position [128, 0]
type input "$28,771.89"
click at [480, 222] on input "$28,771.89" at bounding box center [470, 225] width 70 height 12
type input "$0.00"
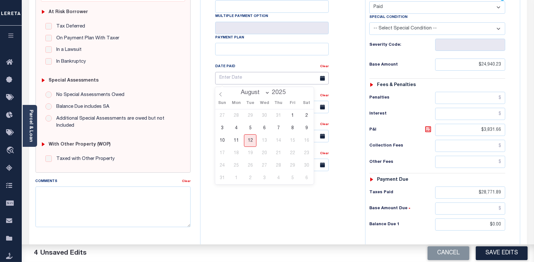
click at [249, 81] on input "text" at bounding box center [272, 78] width 114 height 12
click at [263, 128] on span "6" at bounding box center [264, 128] width 12 height 12
type input "[DATE]"
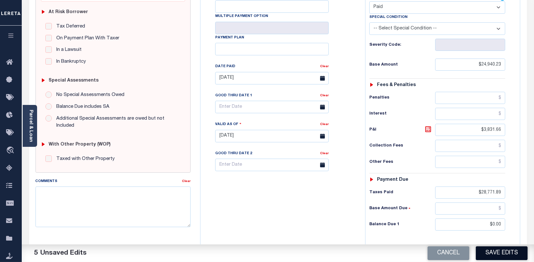
click at [505, 254] on button "Save Edits" at bounding box center [502, 253] width 52 height 14
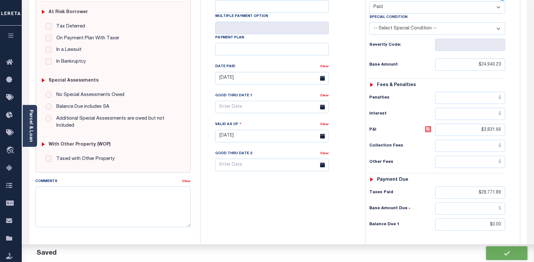
checkbox input "false"
type input "$24,940.23"
type input "$28,771.89"
type input "$0"
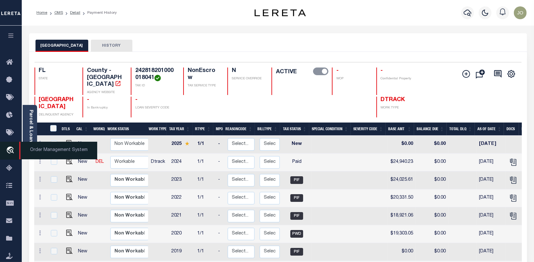
click at [10, 151] on icon "travel_explore" at bounding box center [11, 151] width 10 height 8
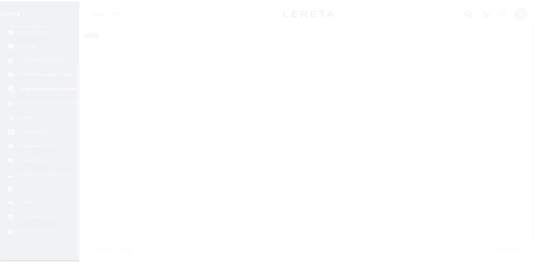
scroll to position [46, 0]
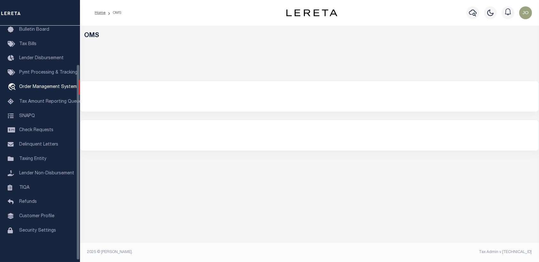
select select "200"
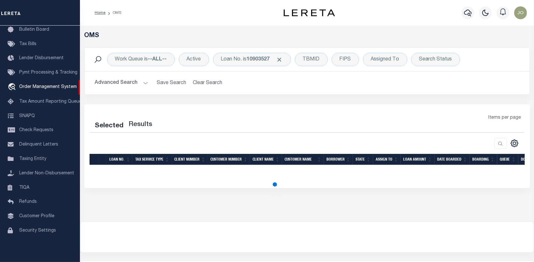
select select "200"
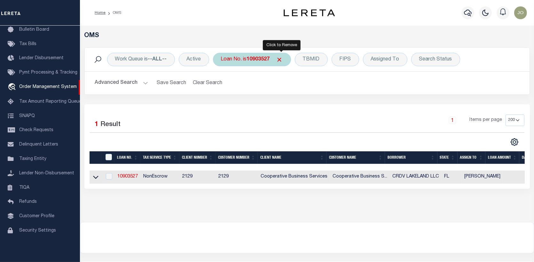
click at [282, 57] on span "Click to Remove" at bounding box center [279, 59] width 7 height 7
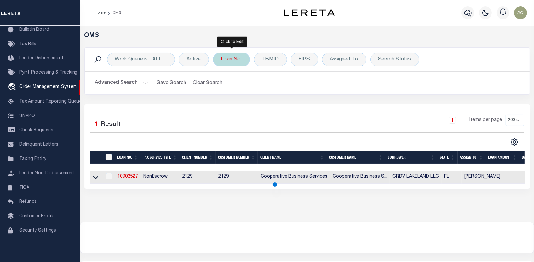
click at [237, 60] on div "Loan No." at bounding box center [231, 59] width 37 height 13
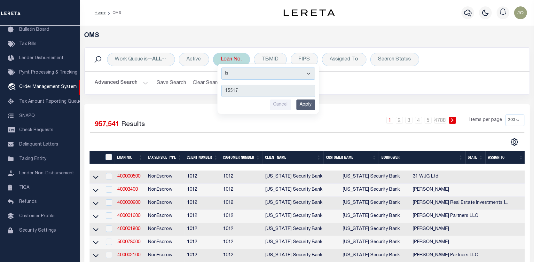
type input "15517"
click at [302, 102] on input "Apply" at bounding box center [306, 105] width 19 height 11
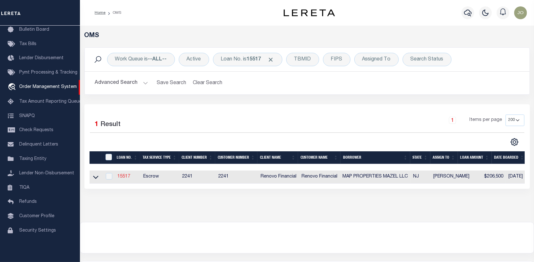
click at [125, 175] on link "15517" at bounding box center [123, 176] width 13 height 4
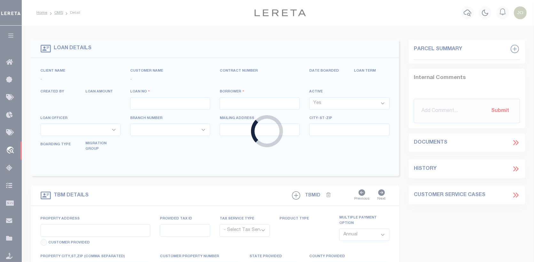
type input "15517"
type input "MAP PROPERTIES MAZEL LLC"
select select
type input "[STREET_ADDRESS]"
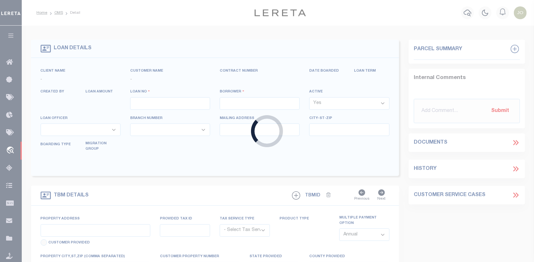
type input "[GEOGRAPHIC_DATA]"
select select "10"
select select "Escrow"
select select "14701"
select select "25066"
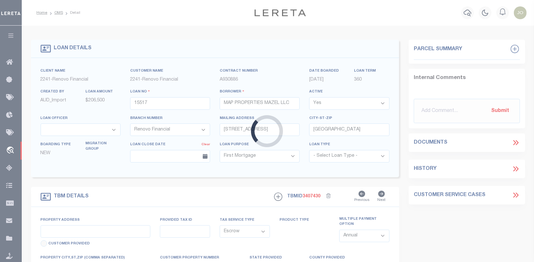
type input "[STREET_ADDRESS][PERSON_NAME]"
select select
type input "[GEOGRAPHIC_DATA]"
type input "a0kUS000006wlJF"
type input "NJ"
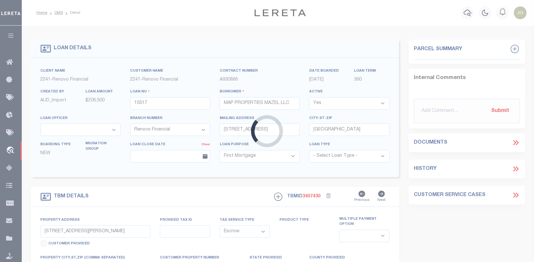
select select
type textarea "LEGAL REQUIRED"
type textarea "Liability Limited to Customer Provided Parcel"
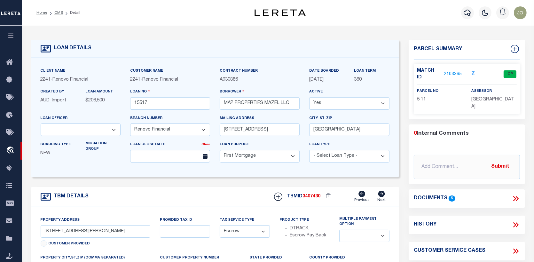
click at [455, 71] on link "2103365" at bounding box center [453, 74] width 18 height 7
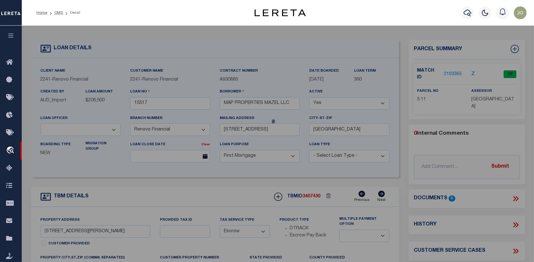
checkbox input "false"
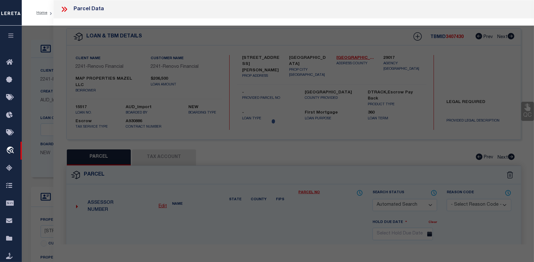
select select "CP"
type input "MAP PROPERTIES MAZEL LLC"
select select "AGW"
select select
type input "[STREET_ADDRESS][PERSON_NAME]"
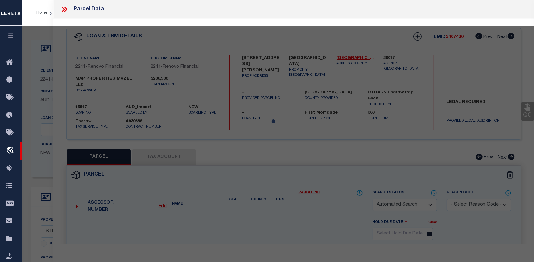
checkbox input "false"
type input "[GEOGRAPHIC_DATA]"
type textarea "74X121 IRR"
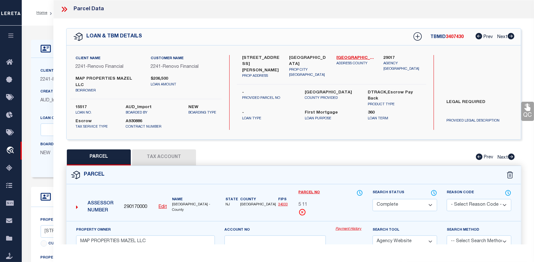
click at [351, 227] on link "Payment History" at bounding box center [350, 229] width 28 height 5
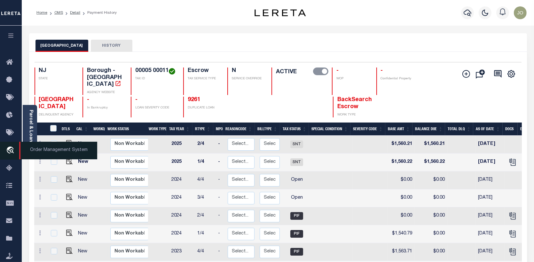
click at [9, 147] on icon "travel_explore" at bounding box center [11, 151] width 10 height 8
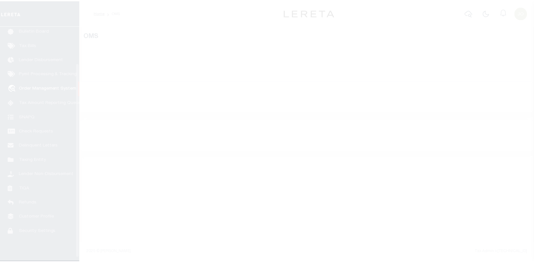
scroll to position [46, 0]
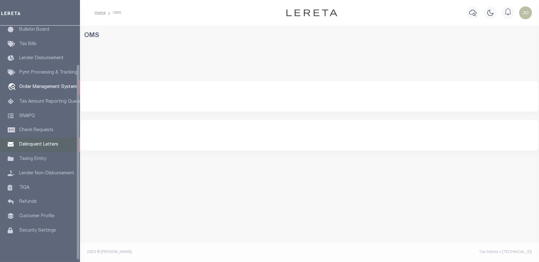
select select "200"
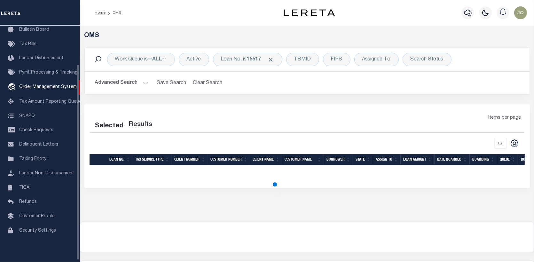
select select "200"
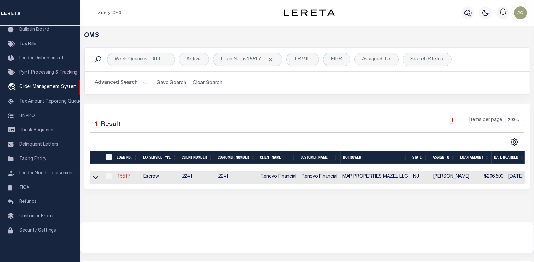
click at [125, 175] on link "15517" at bounding box center [123, 176] width 13 height 4
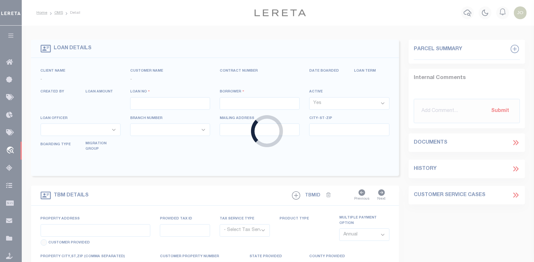
type input "15517"
type input "MAP PROPERTIES MAZEL LLC"
select select
type input "[STREET_ADDRESS]"
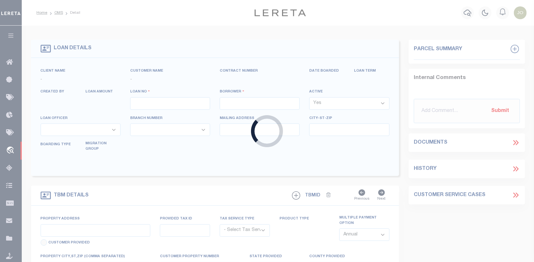
type input "[GEOGRAPHIC_DATA]"
select select "10"
select select "Escrow"
select select "14701"
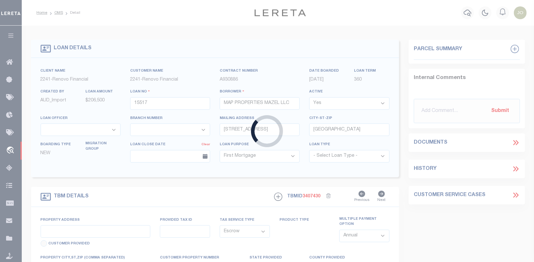
type input "[STREET_ADDRESS][PERSON_NAME]"
select select
type input "[GEOGRAPHIC_DATA]"
type input "a0kUS000006wlJF"
type input "NJ"
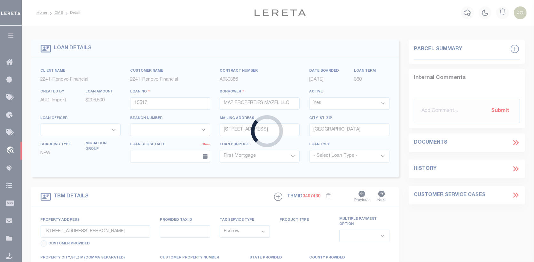
select select
type textarea "LEGAL REQUIRED"
type textarea "Liability Limited to Customer Provided Parcel"
select select "25066"
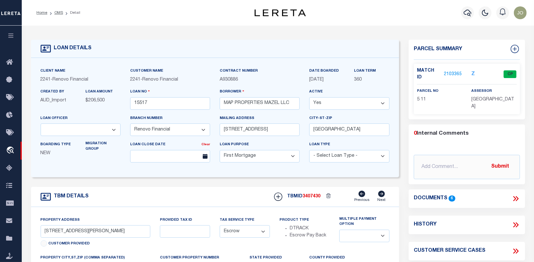
click at [454, 71] on link "2103365" at bounding box center [453, 74] width 18 height 7
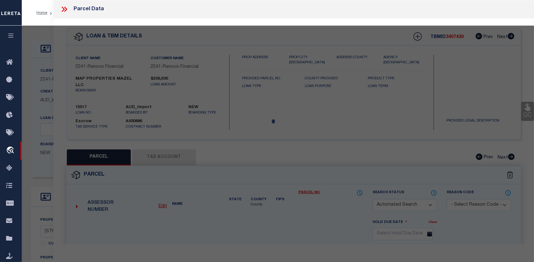
checkbox input "false"
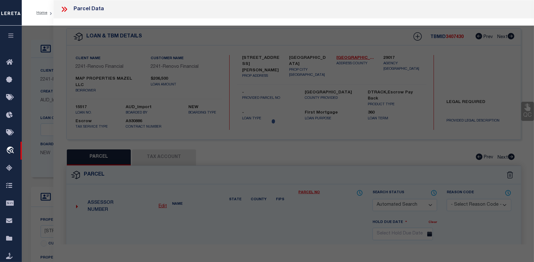
select select "CP"
type input "MAP PROPERTIES MAZEL LLC"
select select "AGW"
select select
type input "25 LEE ST"
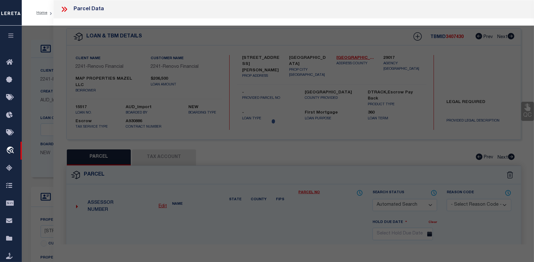
checkbox input "false"
type input "[GEOGRAPHIC_DATA]"
type textarea "74X121 IRR"
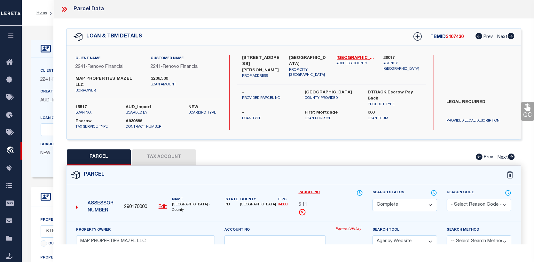
click at [349, 227] on link "Payment History" at bounding box center [350, 229] width 28 height 5
click at [171, 149] on button "Tax Account" at bounding box center [164, 157] width 64 height 16
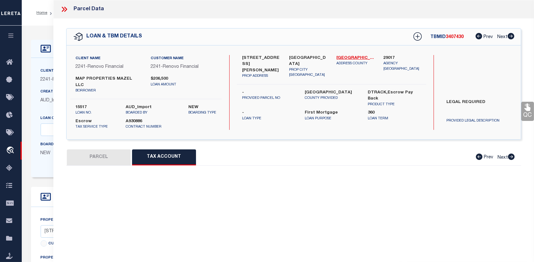
select select "100"
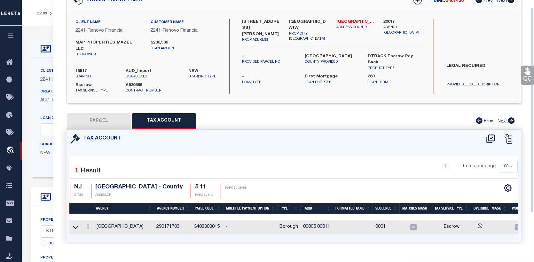
scroll to position [46, 0]
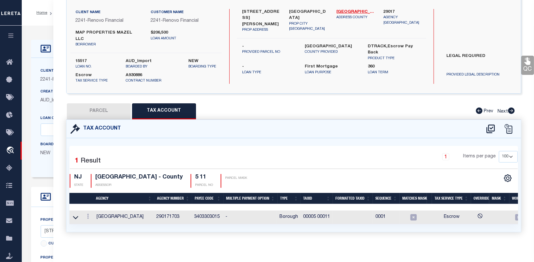
click at [433, 217] on tr "WOODSTOWN BOROUGH 290171703 3403303015 - Borough 00005 00011 0001 Escrow" at bounding box center [328, 218] width 519 height 14
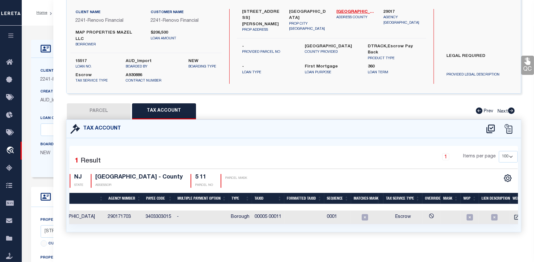
scroll to position [0, 0]
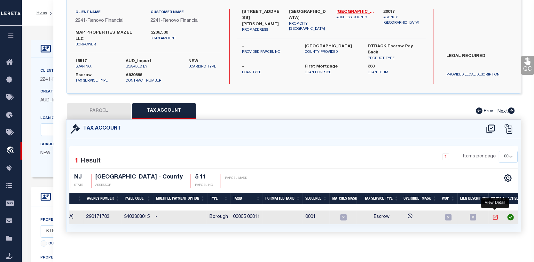
click at [497, 215] on icon "" at bounding box center [495, 217] width 5 height 5
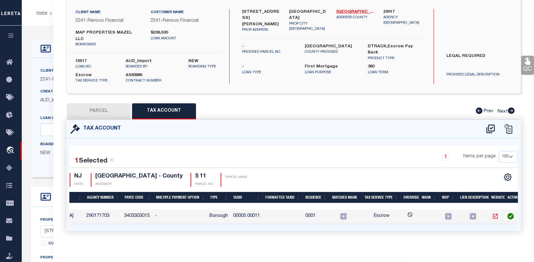
scroll to position [45, 0]
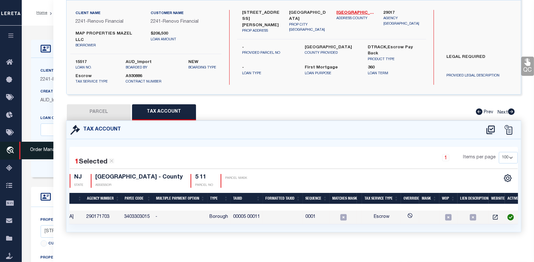
click at [13, 148] on icon "travel_explore" at bounding box center [11, 151] width 10 height 8
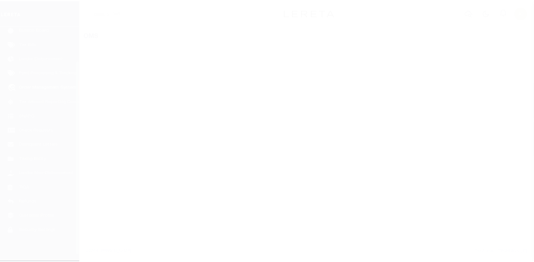
scroll to position [46, 0]
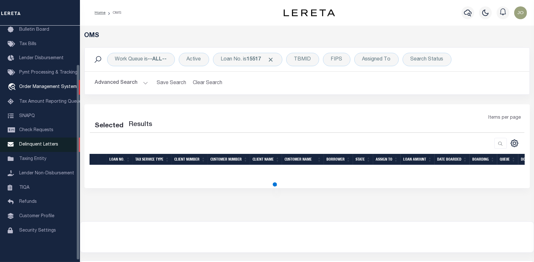
select select "200"
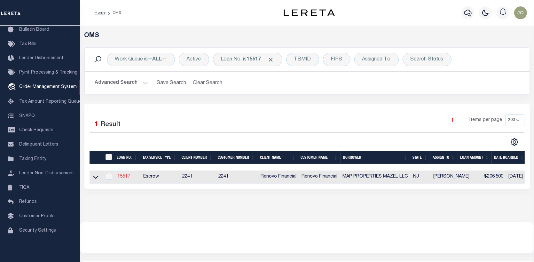
click at [126, 175] on link "15517" at bounding box center [123, 176] width 13 height 4
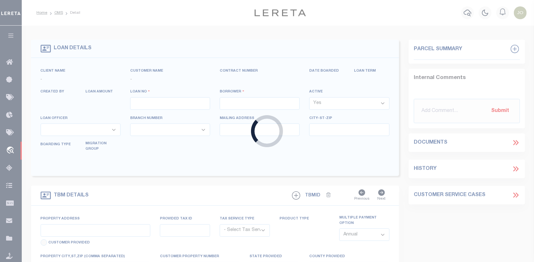
type input "15517"
type input "MAP PROPERTIES MAZEL LLC"
select select
type input "[STREET_ADDRESS]"
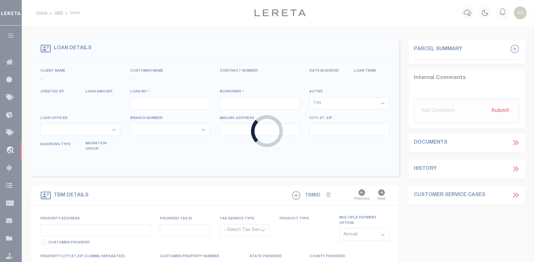
type input "[GEOGRAPHIC_DATA]"
select select "10"
select select "Escrow"
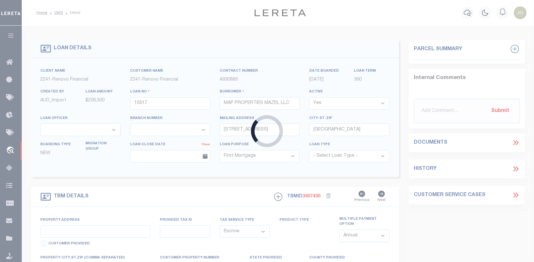
type input "[STREET_ADDRESS][PERSON_NAME]"
select select
type input "[GEOGRAPHIC_DATA]"
type input "a0kUS000006wlJF"
type input "NJ"
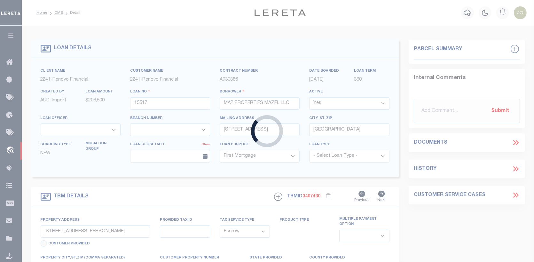
select select
type textarea "LEGAL REQUIRED"
type textarea "Liability Limited to Customer Provided Parcel"
select select "14701"
select select "25066"
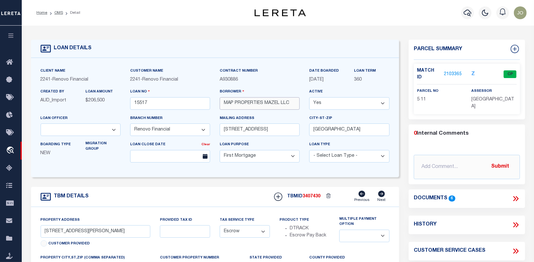
drag, startPoint x: 223, startPoint y: 102, endPoint x: 291, endPoint y: 102, distance: 67.2
click at [291, 102] on input "MAP PROPERTIES MAZEL LLC" at bounding box center [260, 103] width 80 height 12
